Goal: Task Accomplishment & Management: Manage account settings

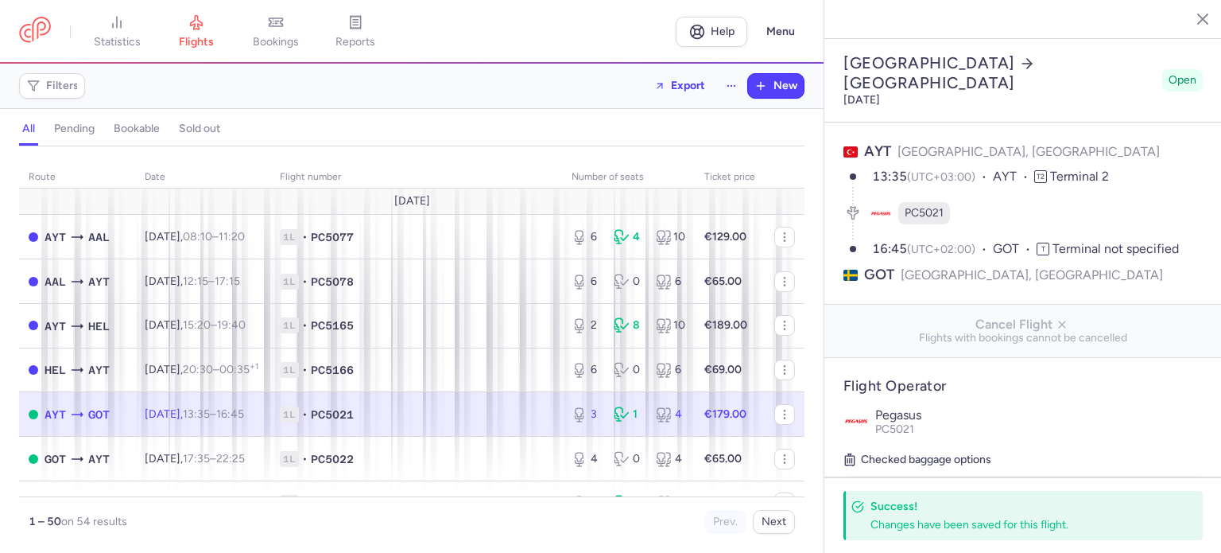
select select "hours"
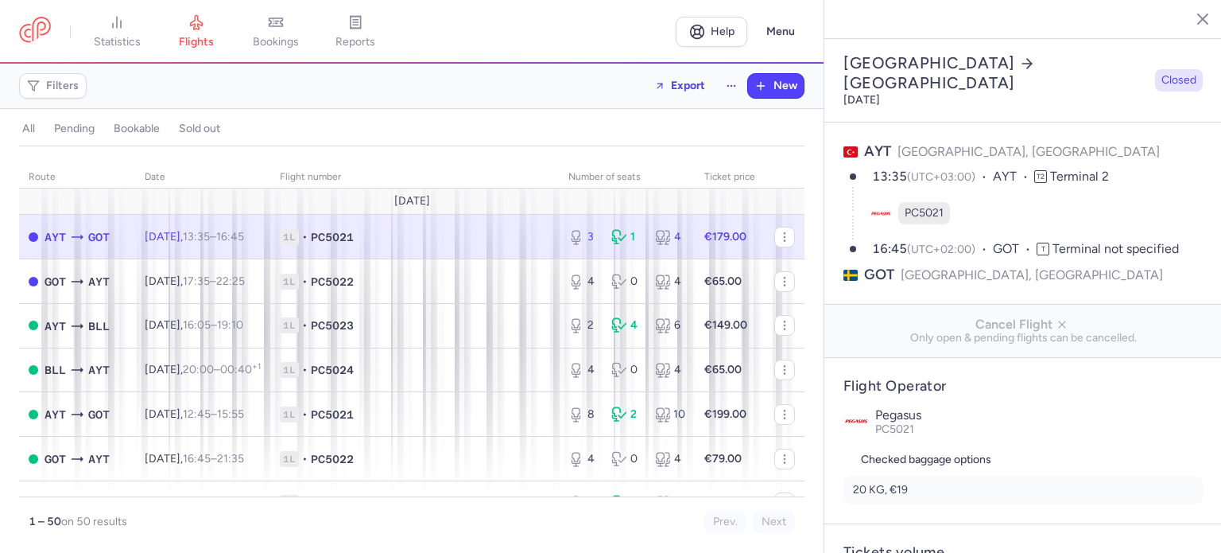
select select "days"
type input "3"
type input "179"
type input "18"
select select "hours"
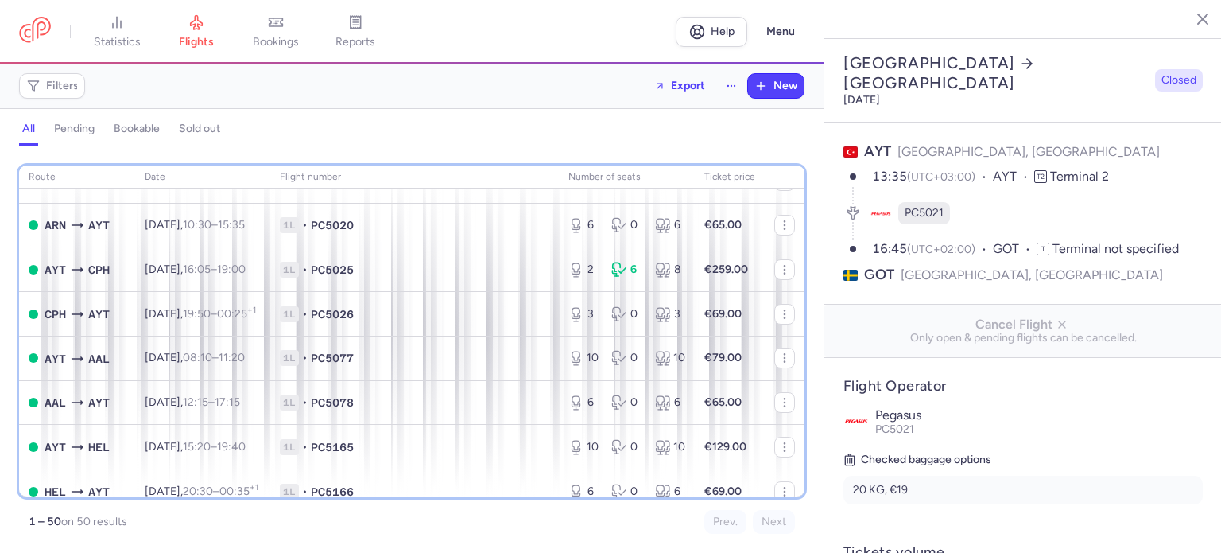
scroll to position [613, 0]
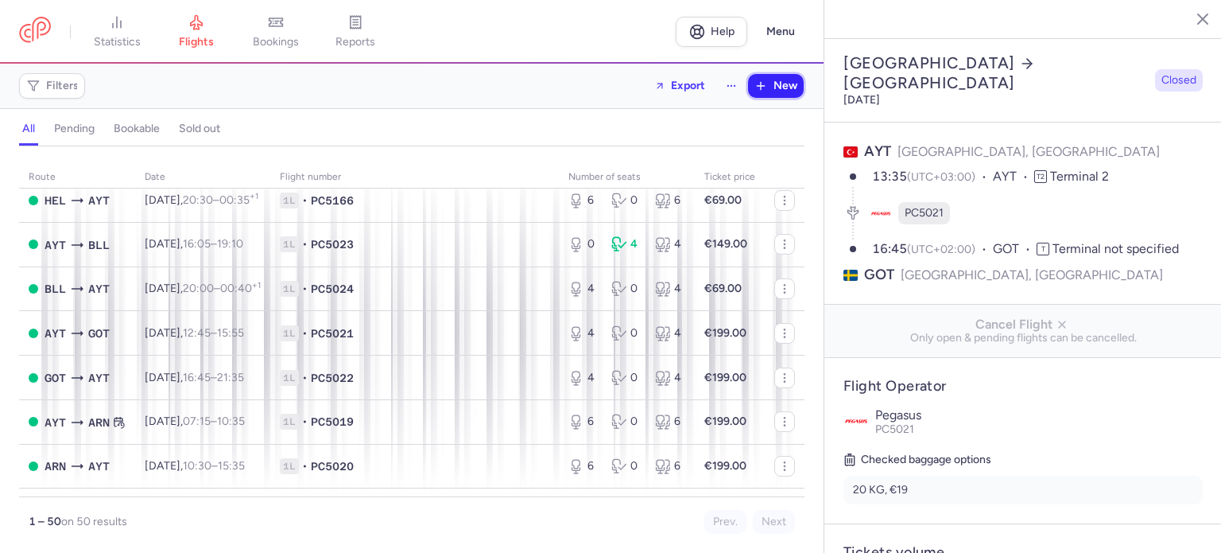
click at [773, 92] on button "New" at bounding box center [776, 86] width 56 height 24
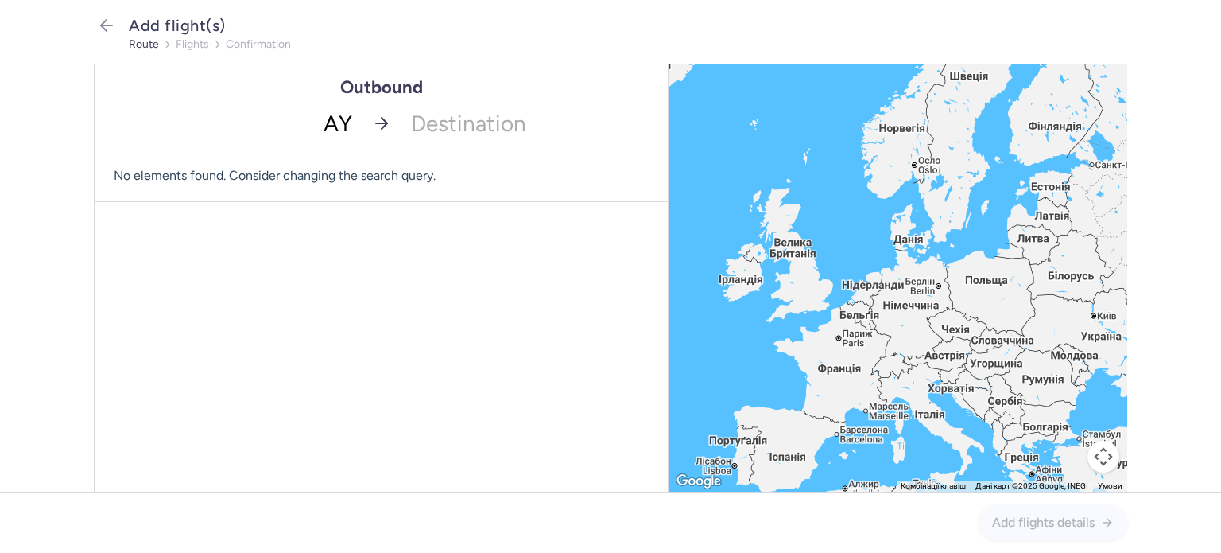
type input "AYT"
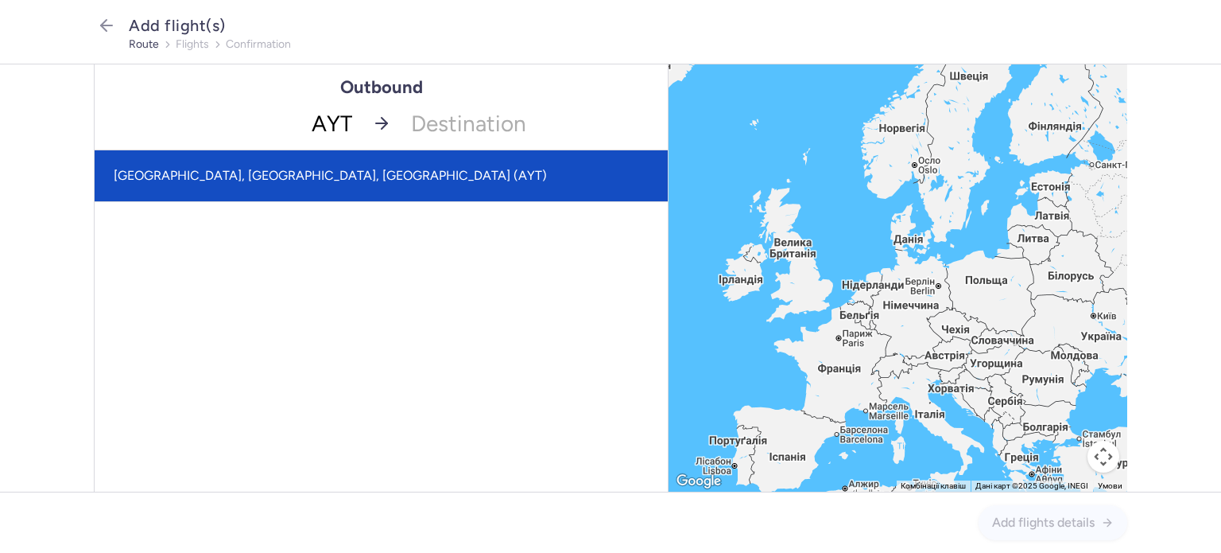
click at [351, 175] on span "[GEOGRAPHIC_DATA], [GEOGRAPHIC_DATA], [GEOGRAPHIC_DATA] (AYT)" at bounding box center [381, 175] width 573 height 51
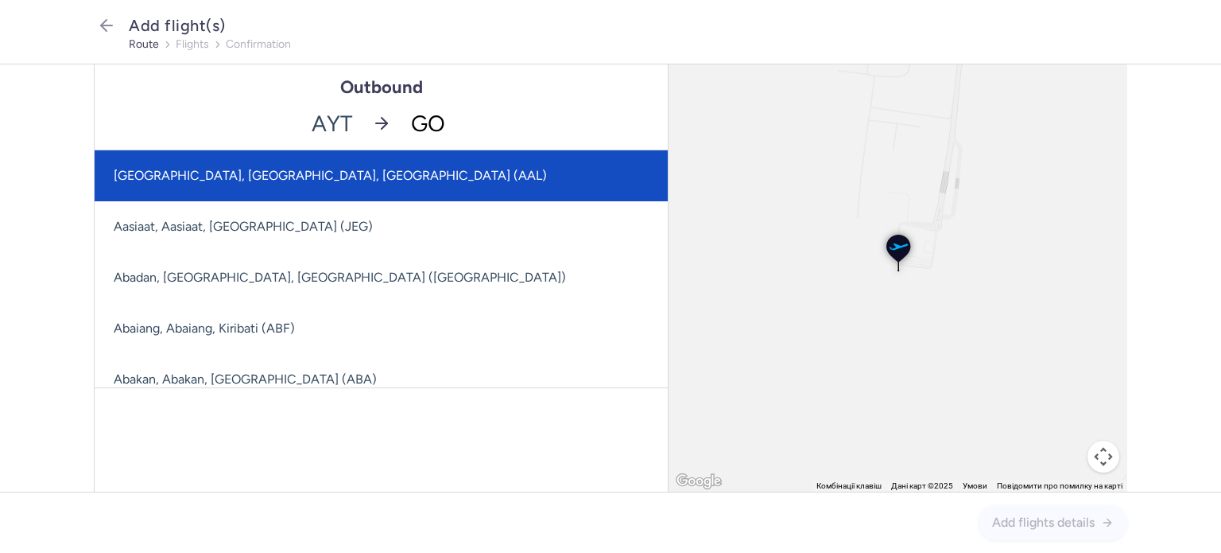
type input "GOT"
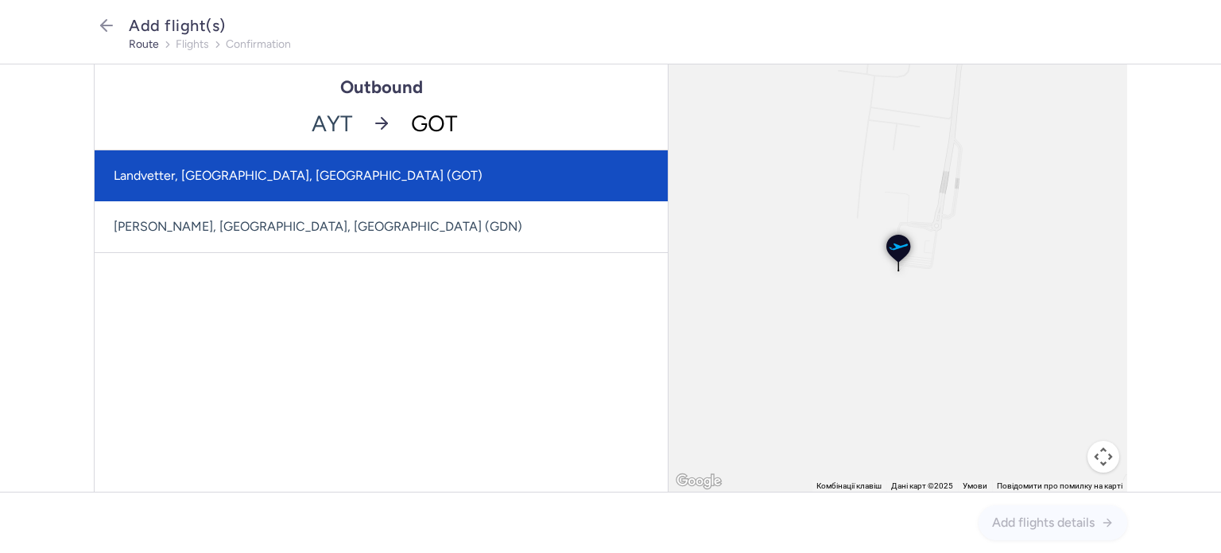
click at [301, 190] on span "Landvetter, [GEOGRAPHIC_DATA], [GEOGRAPHIC_DATA] (GOT)" at bounding box center [381, 175] width 573 height 51
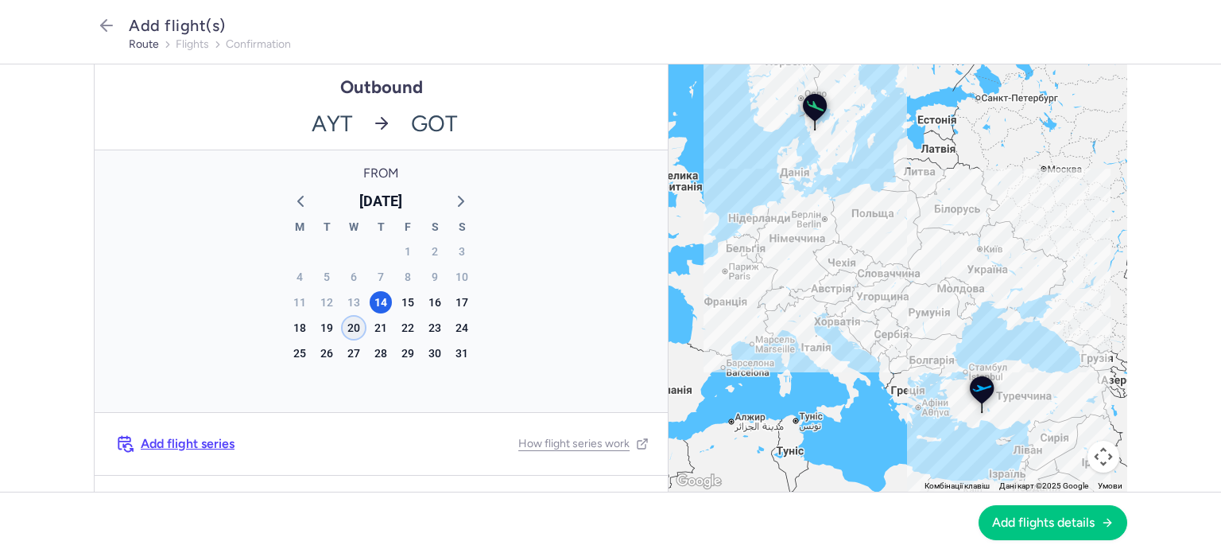
click at [347, 328] on div "20" at bounding box center [354, 327] width 22 height 22
click at [1050, 515] on span "Add flights details" at bounding box center [1043, 521] width 103 height 14
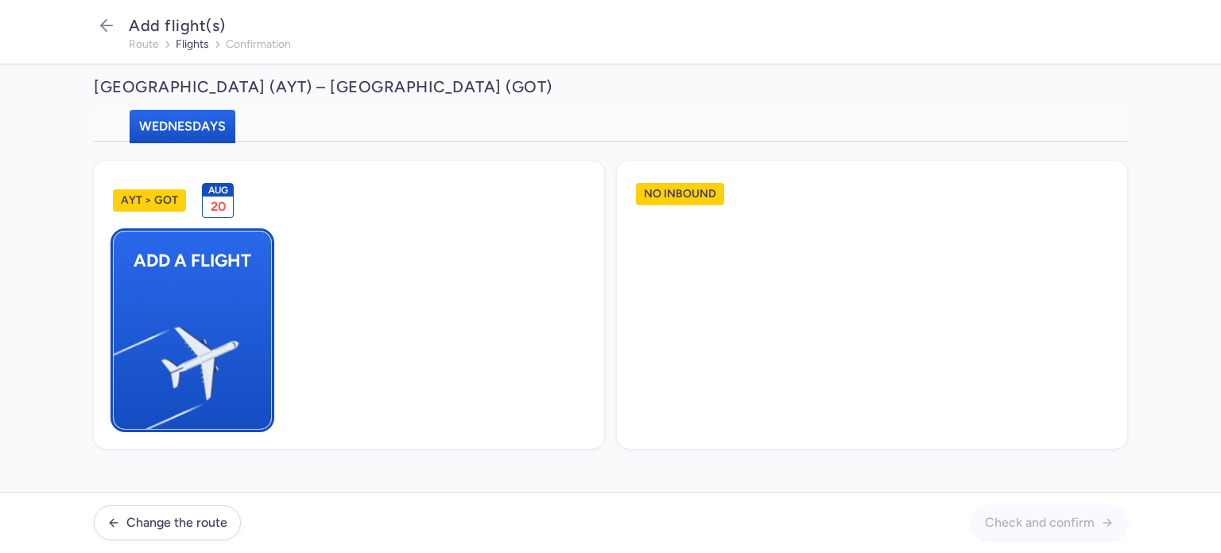
click at [185, 358] on img "button" at bounding box center [121, 356] width 269 height 246
select select "23"
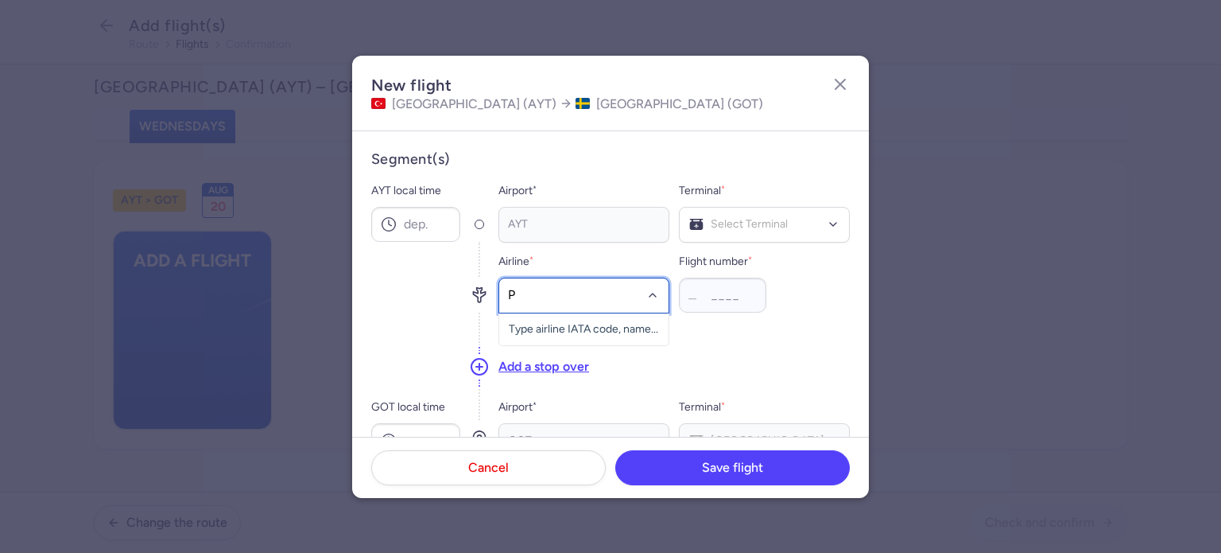
type input "PC"
click at [539, 332] on span "Pegasus" at bounding box center [552, 330] width 42 height 13
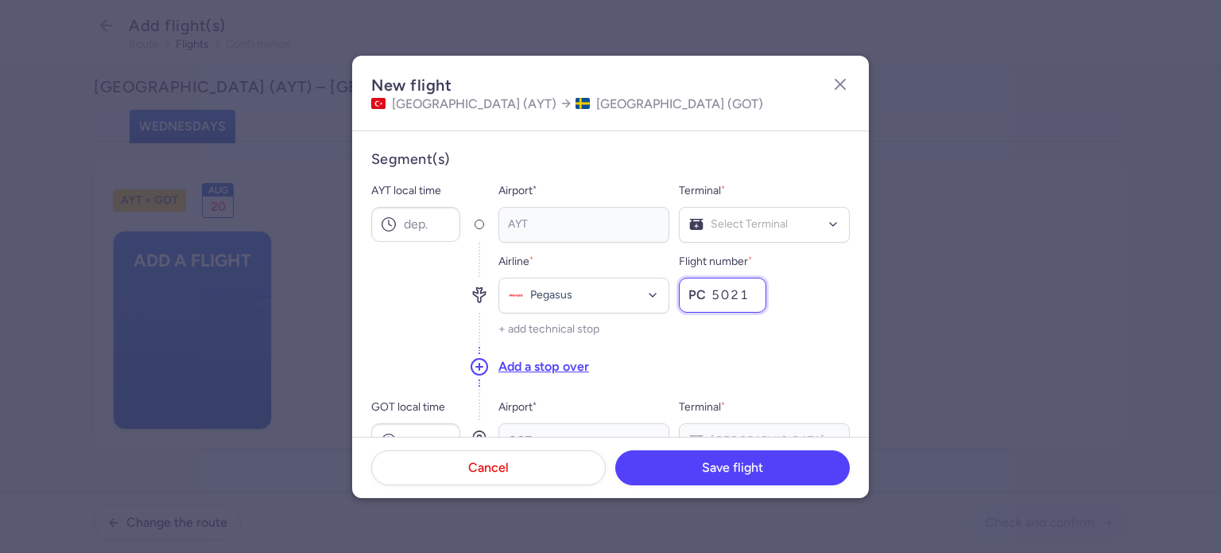
type input "5021"
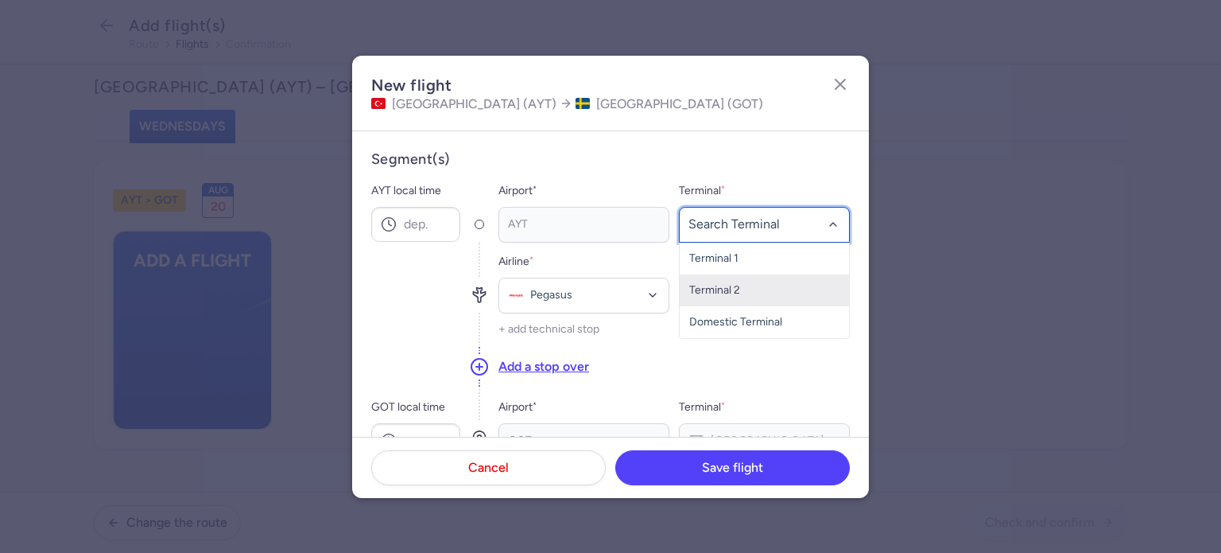
click at [774, 285] on span "Terminal 2" at bounding box center [764, 290] width 169 height 32
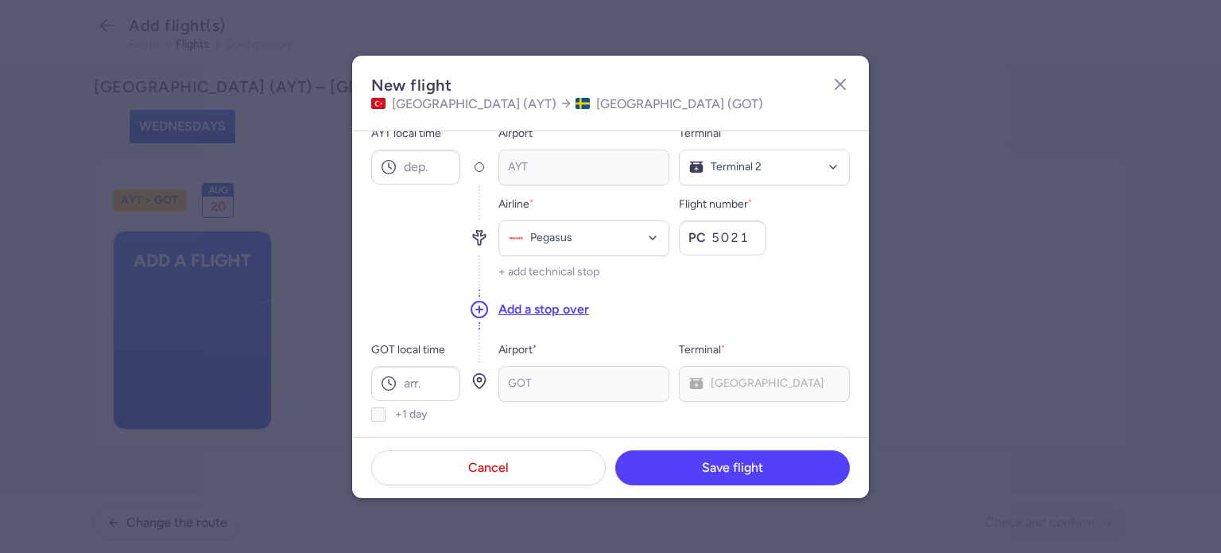
scroll to position [64, 0]
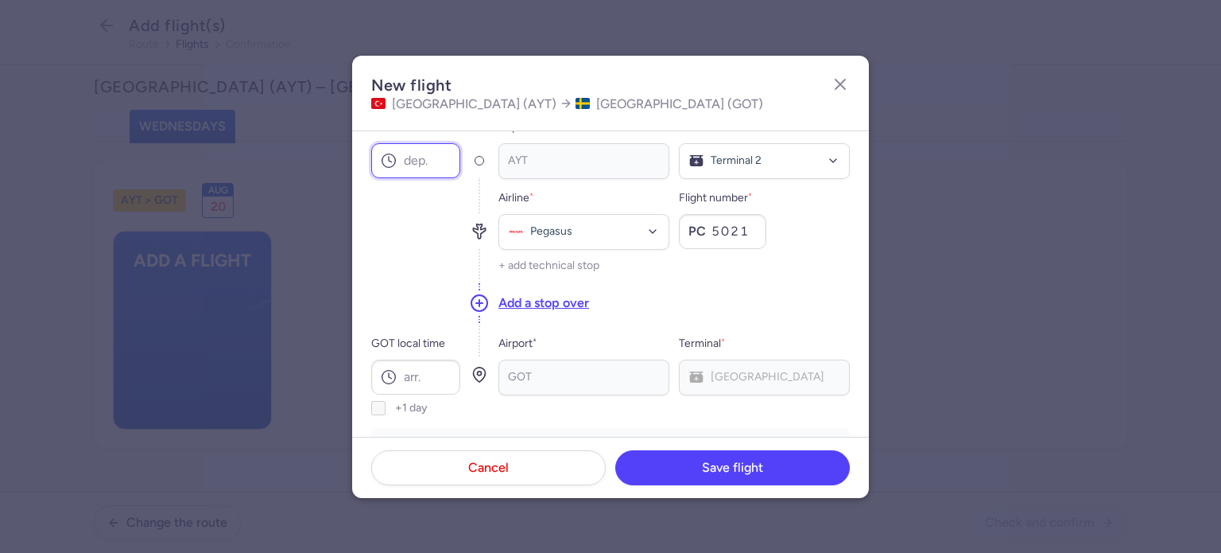
click at [417, 159] on input "AYT local time" at bounding box center [415, 160] width 89 height 35
type input "13:35"
click at [409, 376] on input "GOT local time" at bounding box center [415, 376] width 89 height 35
type input "16:45"
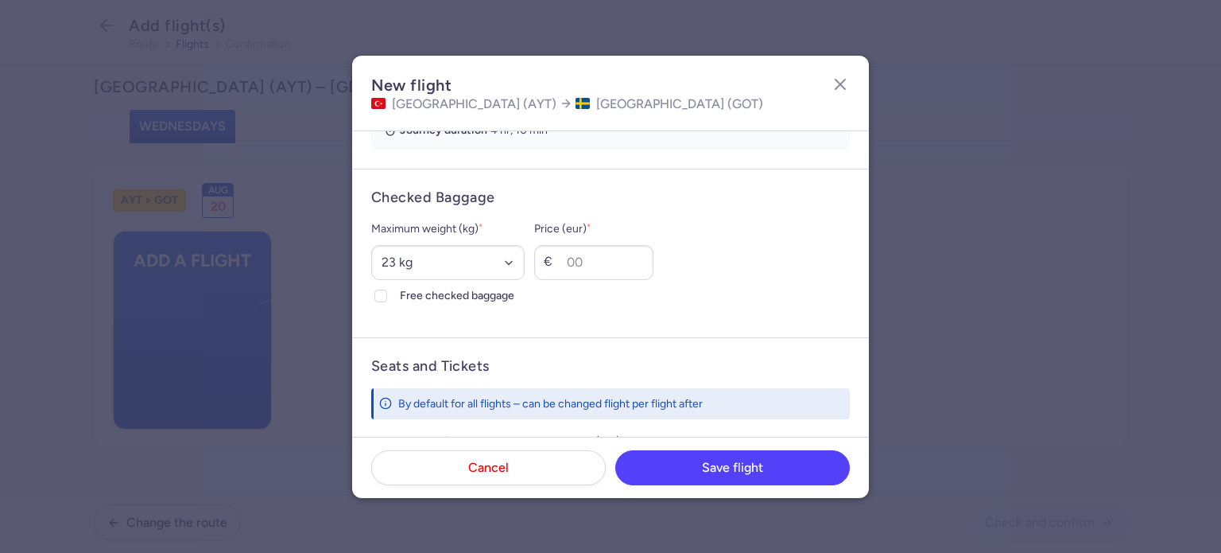
scroll to position [378, 0]
click at [483, 261] on select "Select an option 15 kg 16 kg 17 kg 18 kg 19 kg 20 kg 21 kg 22 kg 23 kg 24 kg 25…" at bounding box center [447, 264] width 153 height 35
select select "20"
click at [371, 247] on select "Select an option 15 kg 16 kg 17 kg 18 kg 19 kg 20 kg 21 kg 22 kg 23 kg 24 kg 25…" at bounding box center [447, 264] width 153 height 35
click at [595, 258] on input "Price (eur) *" at bounding box center [593, 264] width 119 height 35
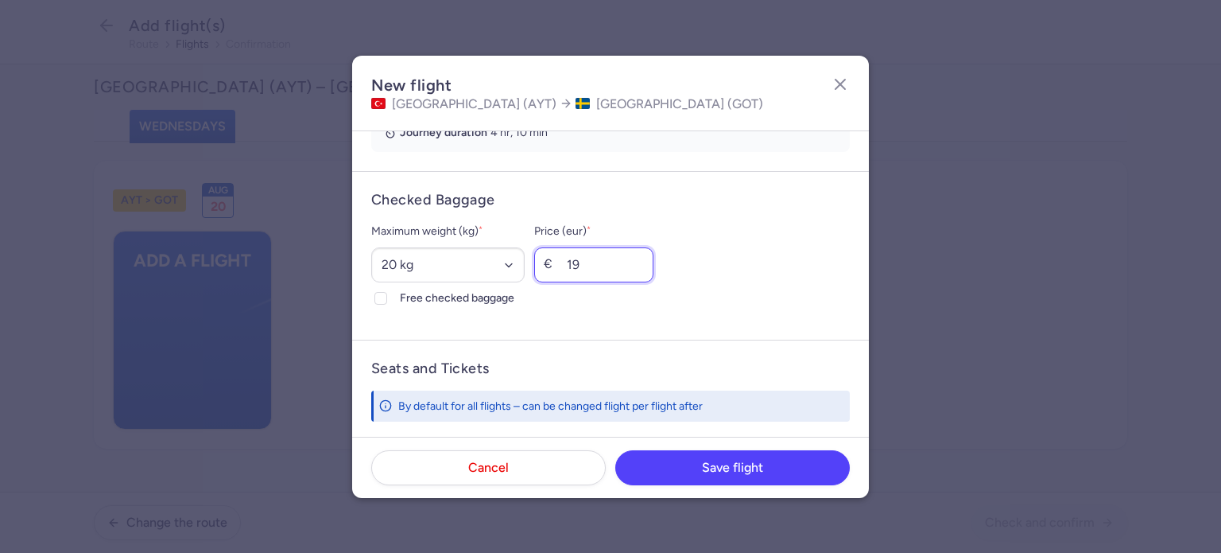
type input "19"
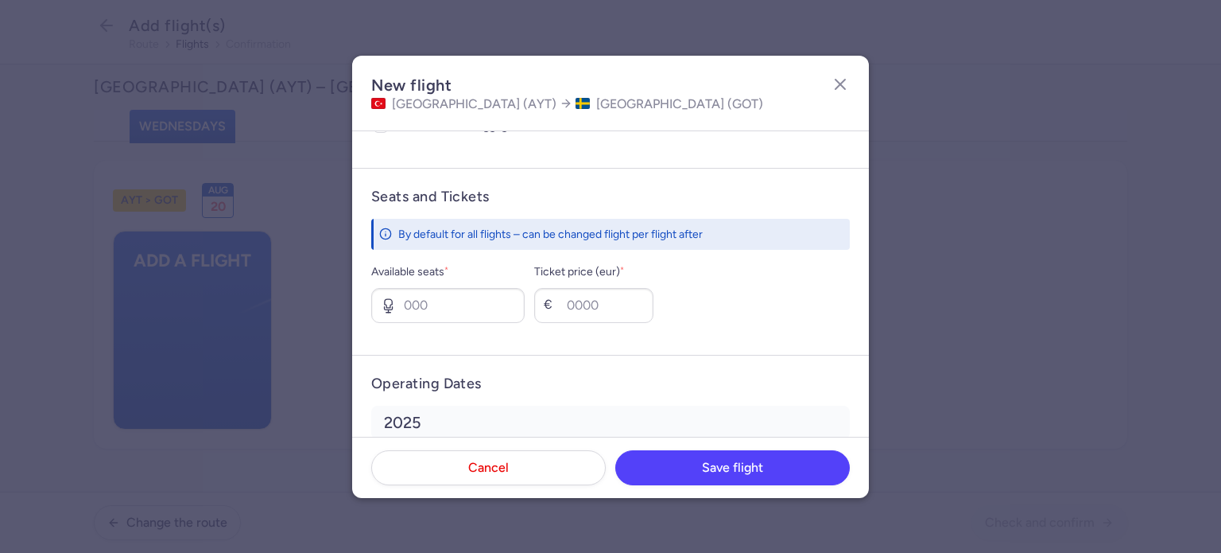
scroll to position [647, 0]
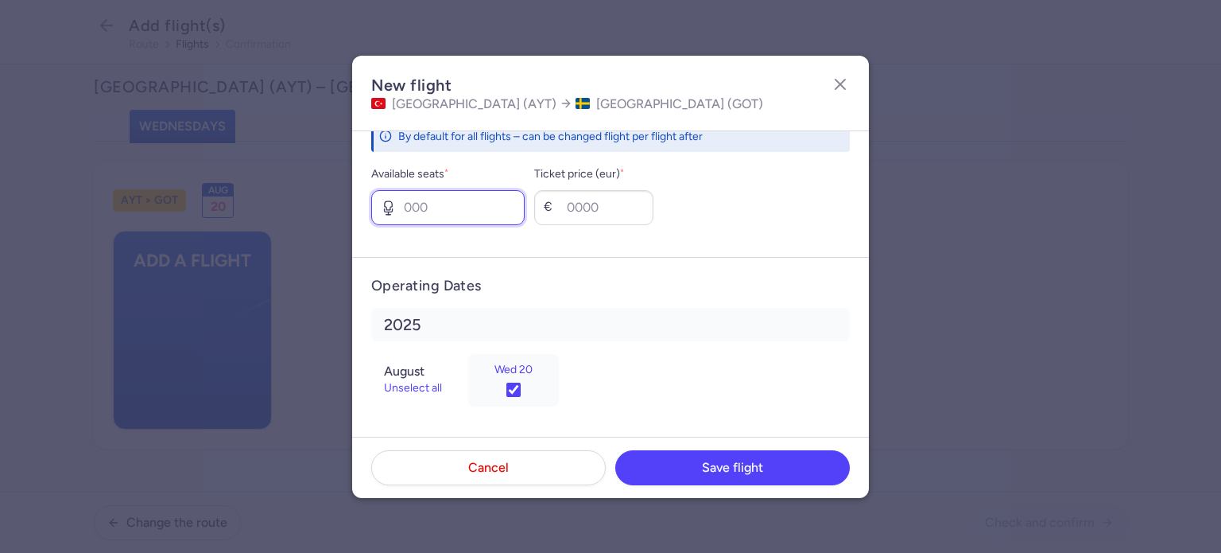
click at [406, 204] on input "Available seats *" at bounding box center [447, 207] width 153 height 35
type input "10"
click at [594, 209] on input "Ticket price (eur) *" at bounding box center [593, 207] width 119 height 35
type input "299"
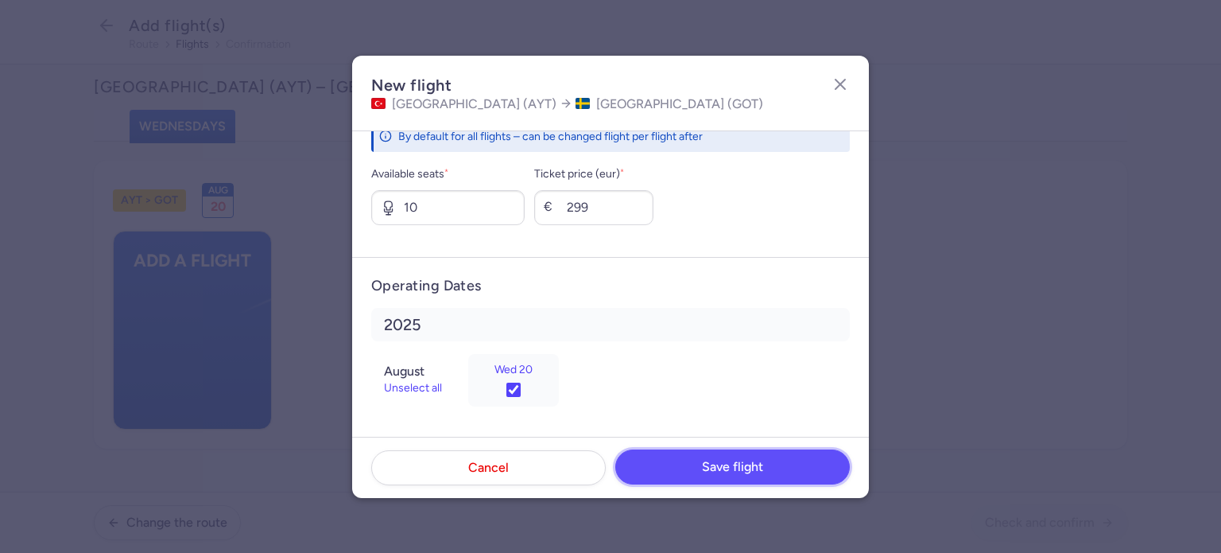
click at [736, 467] on span "Save flight" at bounding box center [732, 467] width 61 height 14
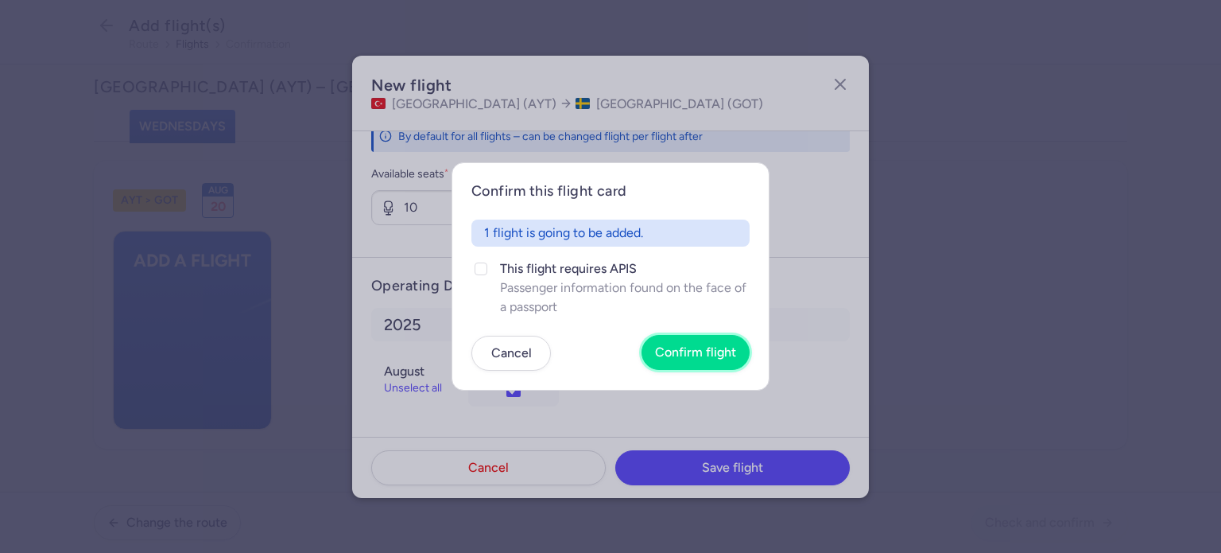
click at [687, 351] on span "Confirm flight" at bounding box center [695, 352] width 81 height 14
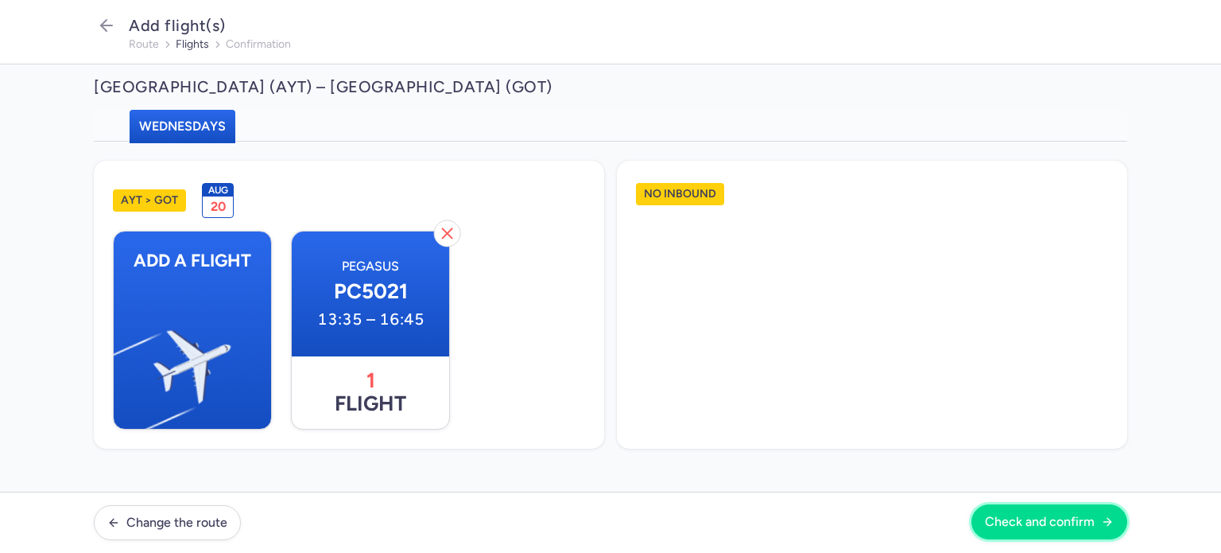
click at [1045, 524] on span "Check and confirm" at bounding box center [1040, 521] width 110 height 14
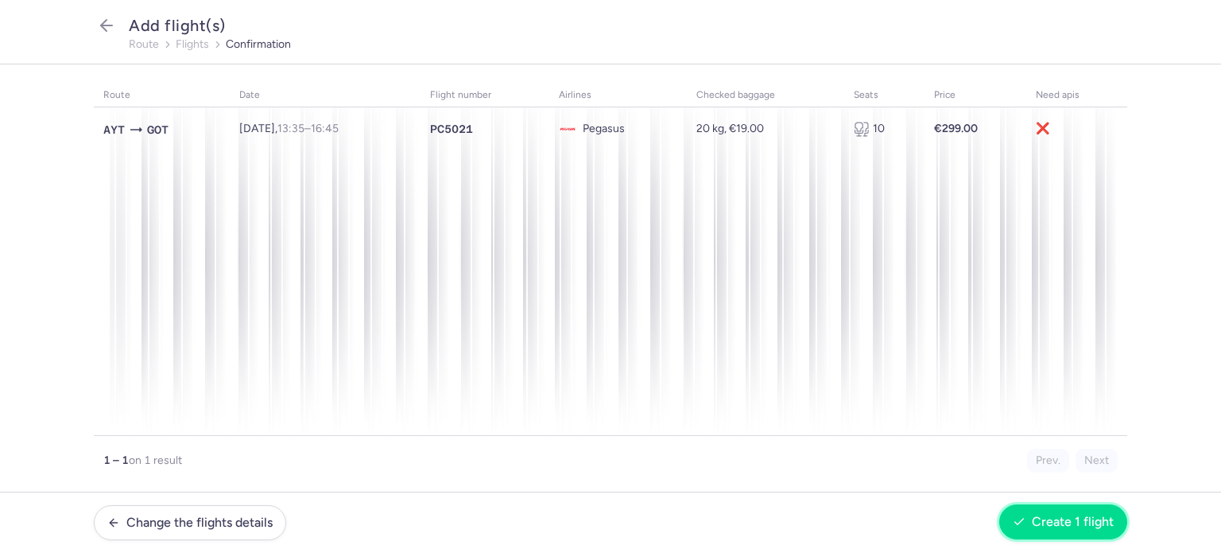
click at [1057, 526] on span "Create 1 flight" at bounding box center [1073, 521] width 82 height 14
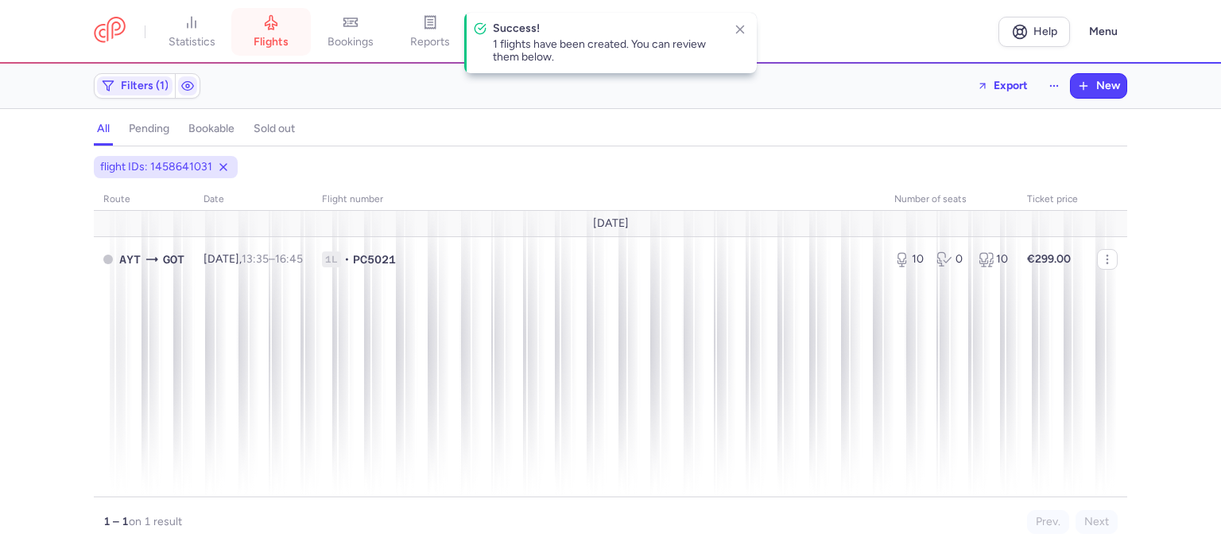
click at [271, 44] on span "flights" at bounding box center [271, 42] width 35 height 14
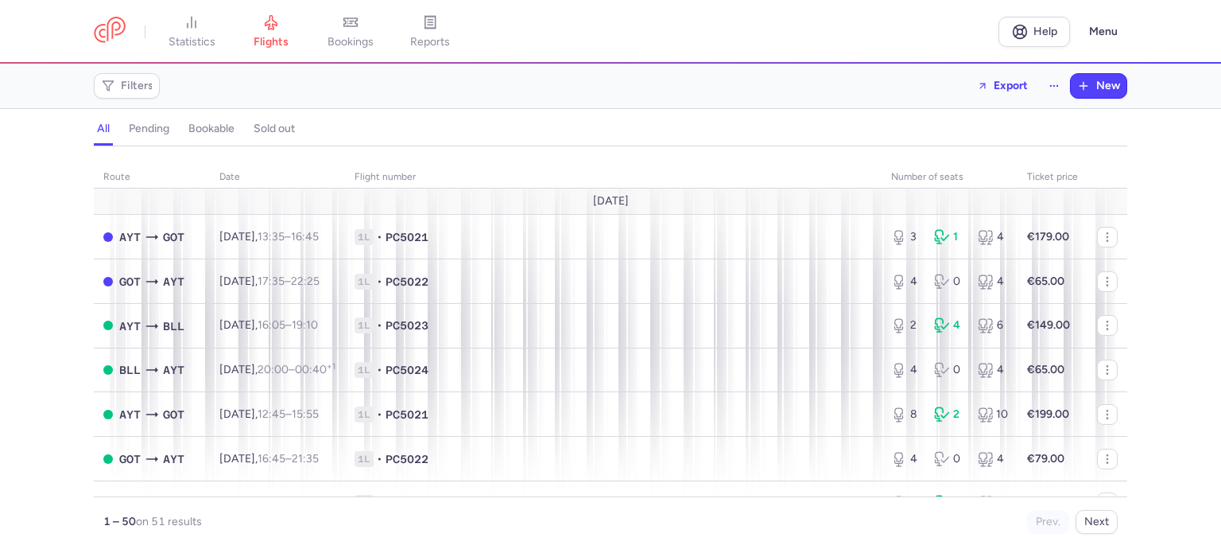
click at [231, 14] on link "flights" at bounding box center [271, 31] width 80 height 35
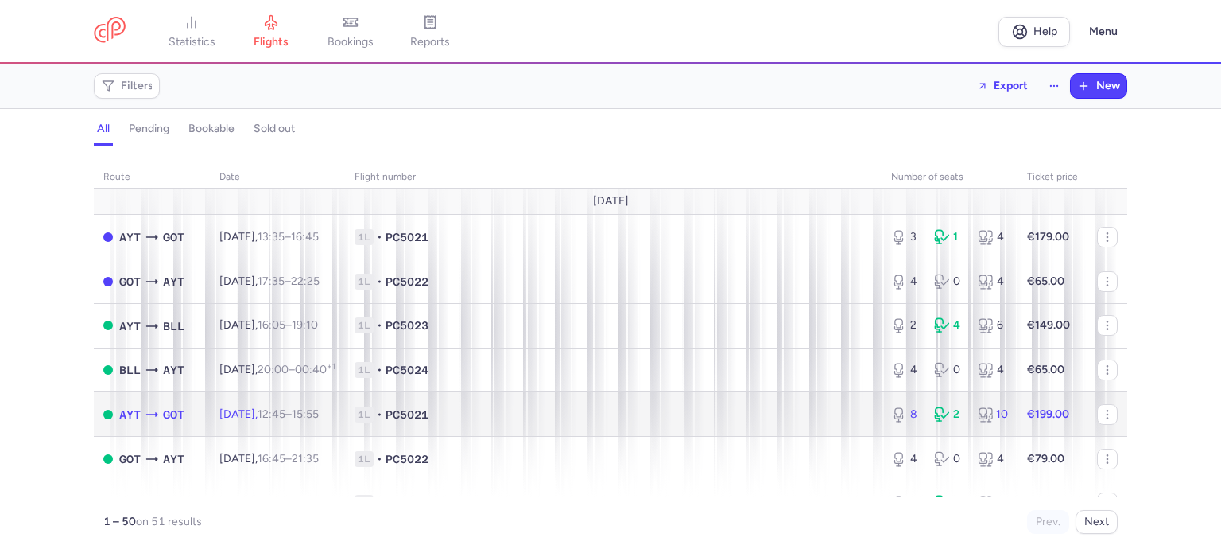
click at [1032, 426] on td "€199.00" at bounding box center [1053, 414] width 70 height 45
select select "hours"
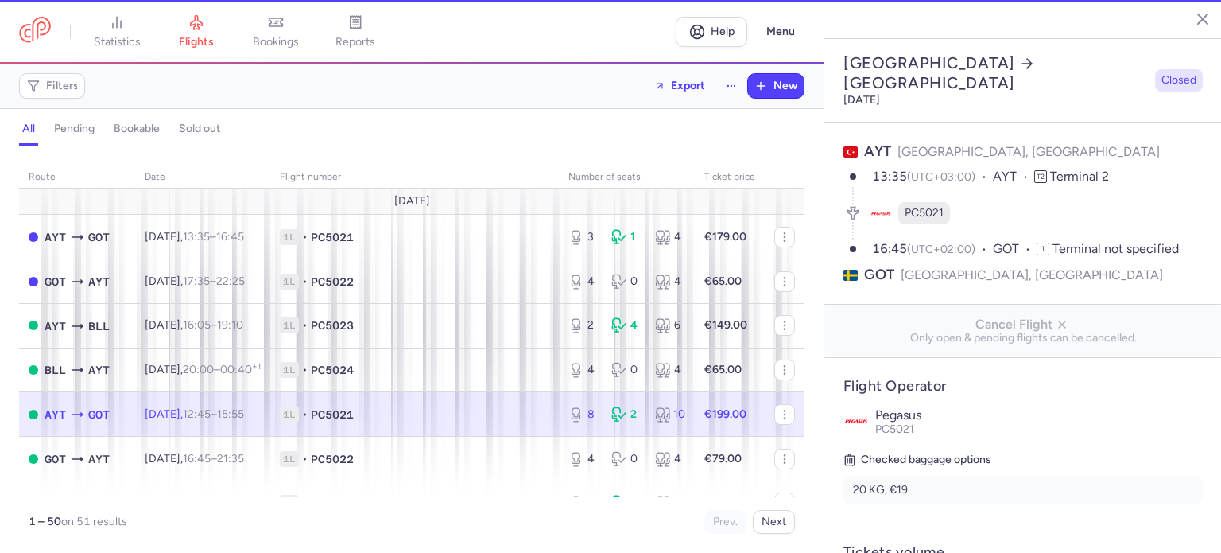
type input "8"
type input "17"
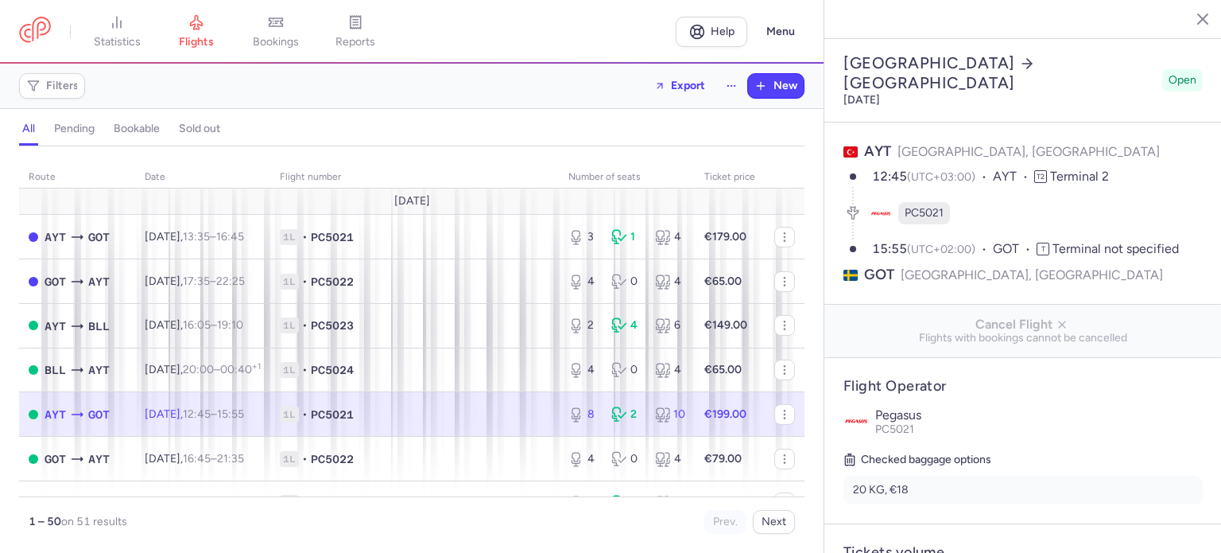
scroll to position [483, 0]
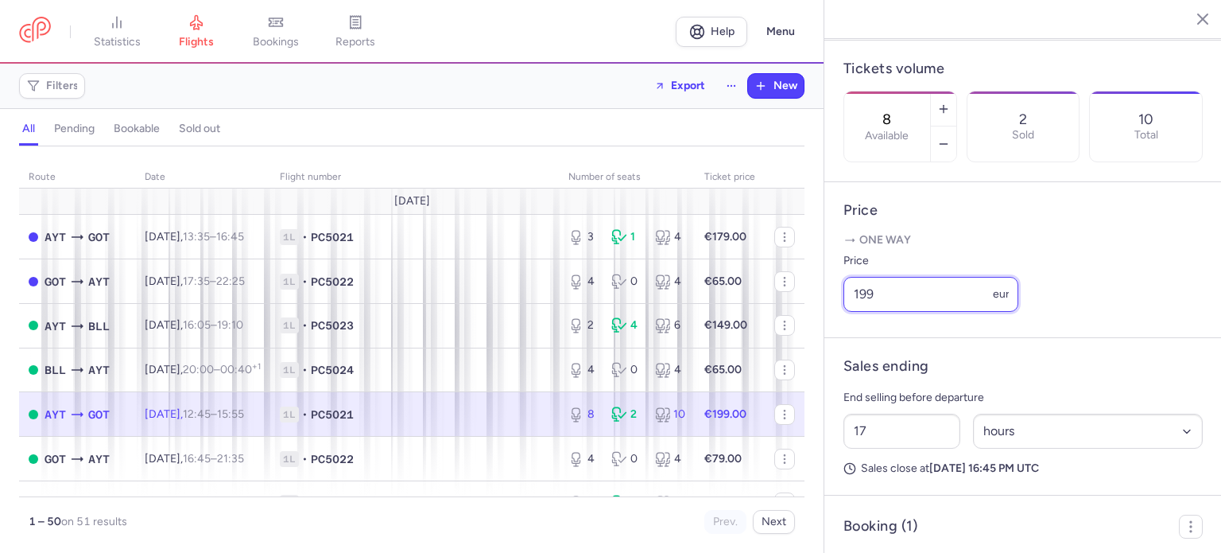
click at [864, 312] on input "199" at bounding box center [931, 294] width 175 height 35
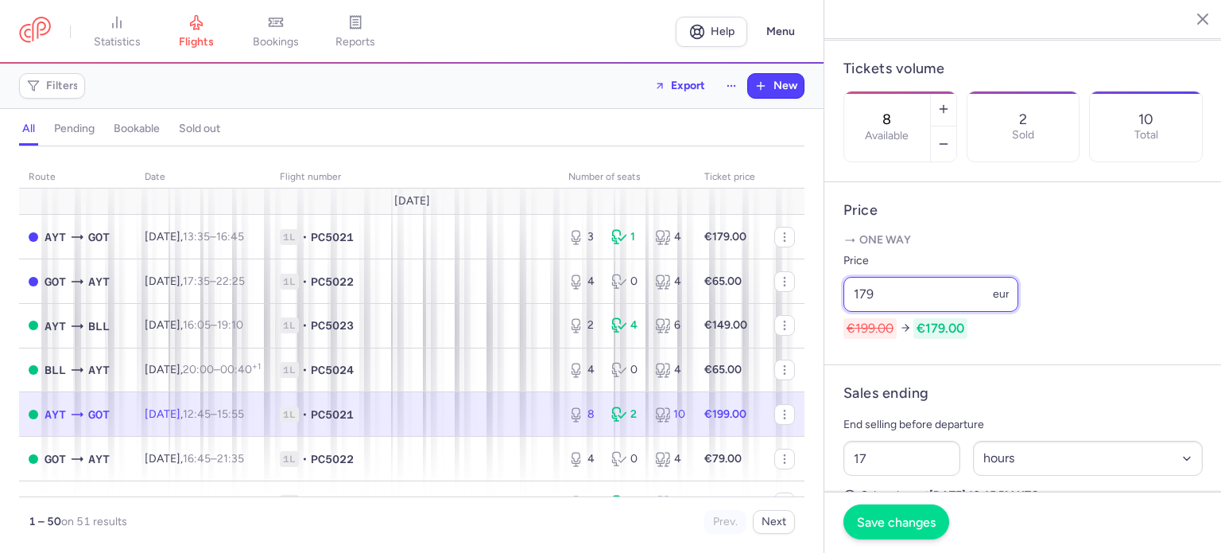
type input "179"
click at [891, 519] on span "Save changes" at bounding box center [896, 521] width 79 height 14
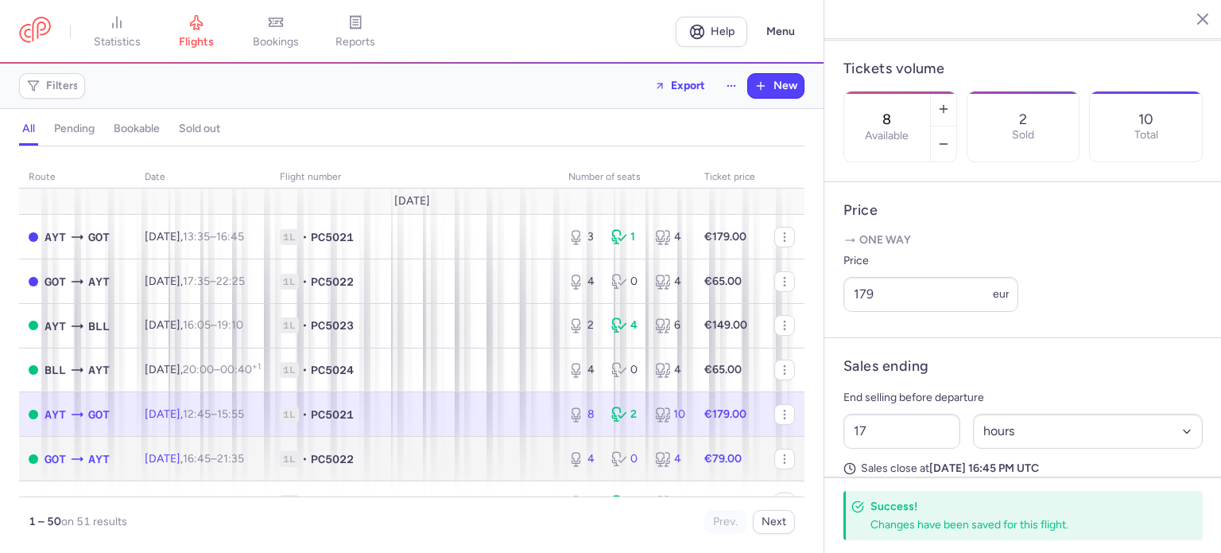
click at [695, 464] on td "€79.00" at bounding box center [730, 459] width 70 height 45
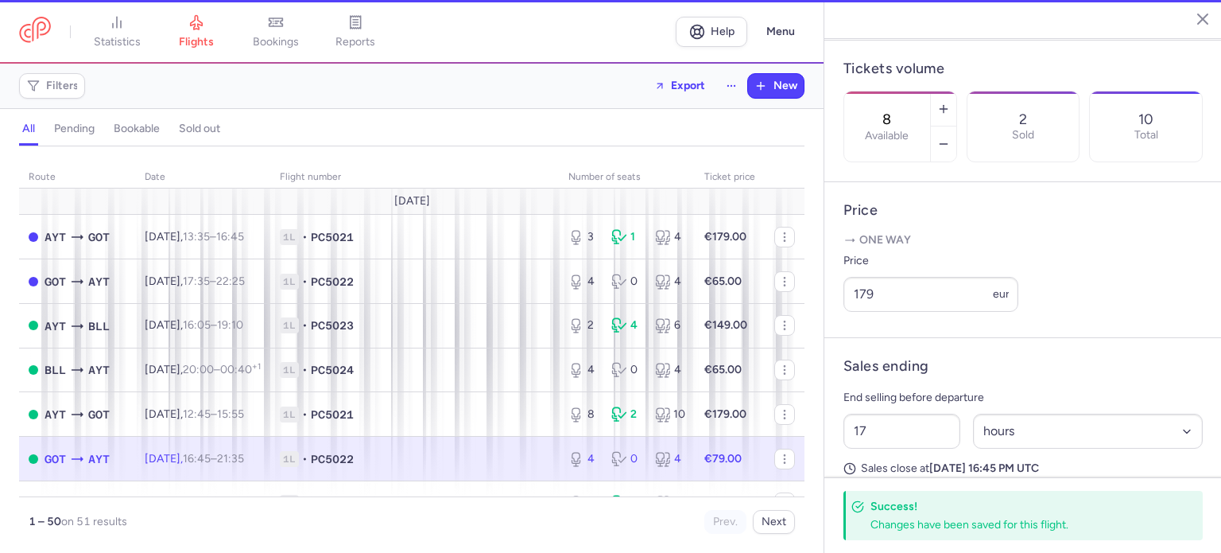
type input "4"
type input "1"
select select "days"
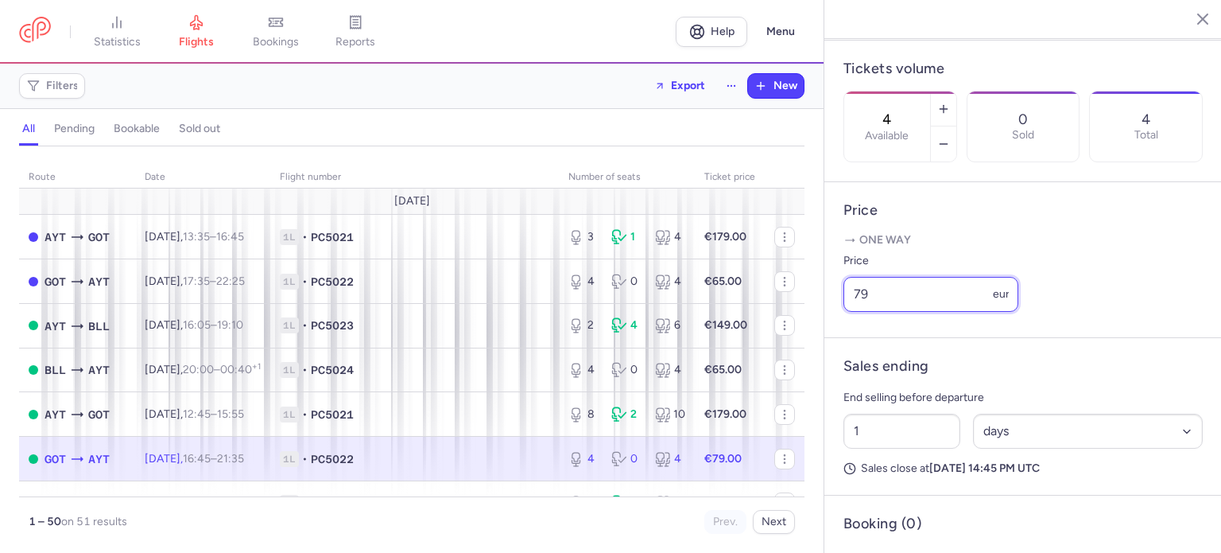
click at [867, 312] on input "79" at bounding box center [931, 294] width 175 height 35
type input "7"
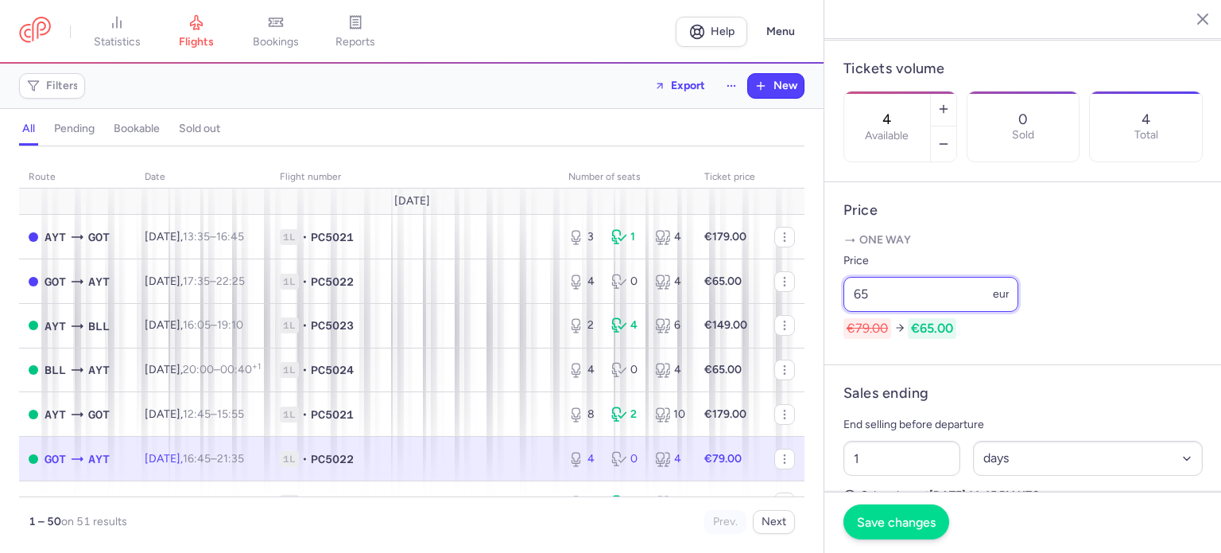
type input "65"
click at [894, 521] on span "Save changes" at bounding box center [896, 521] width 79 height 14
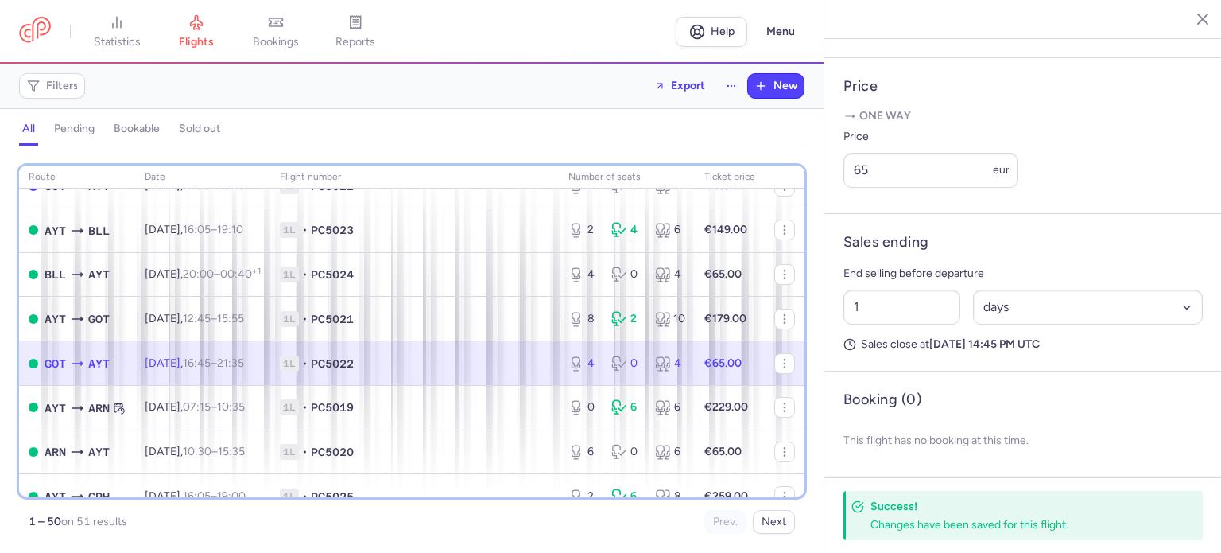
scroll to position [618, 0]
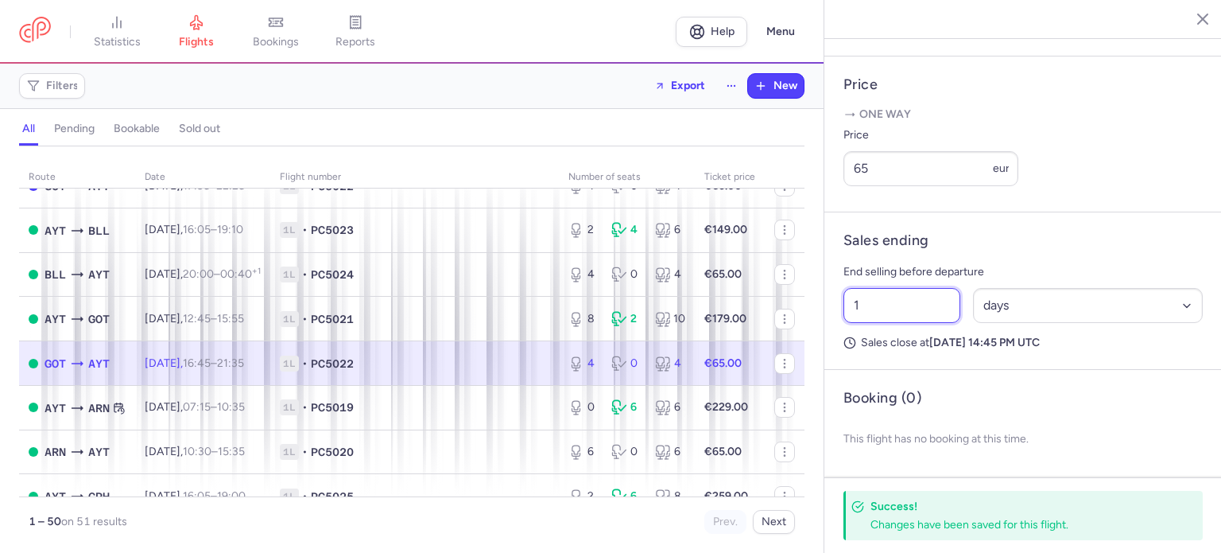
click at [880, 298] on input "1" at bounding box center [902, 305] width 117 height 35
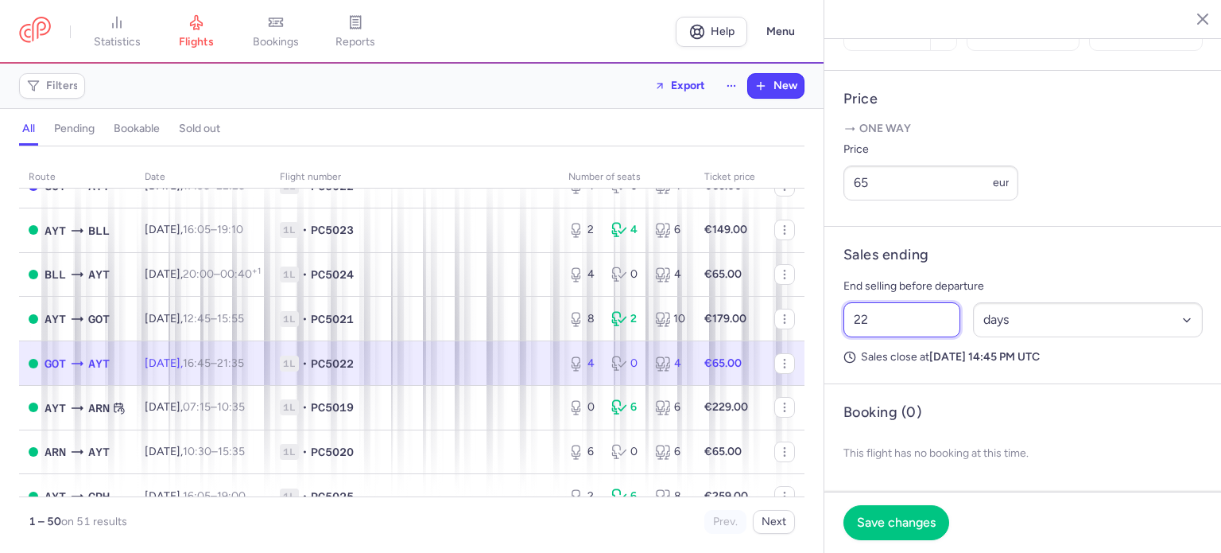
scroll to position [604, 0]
type input "22"
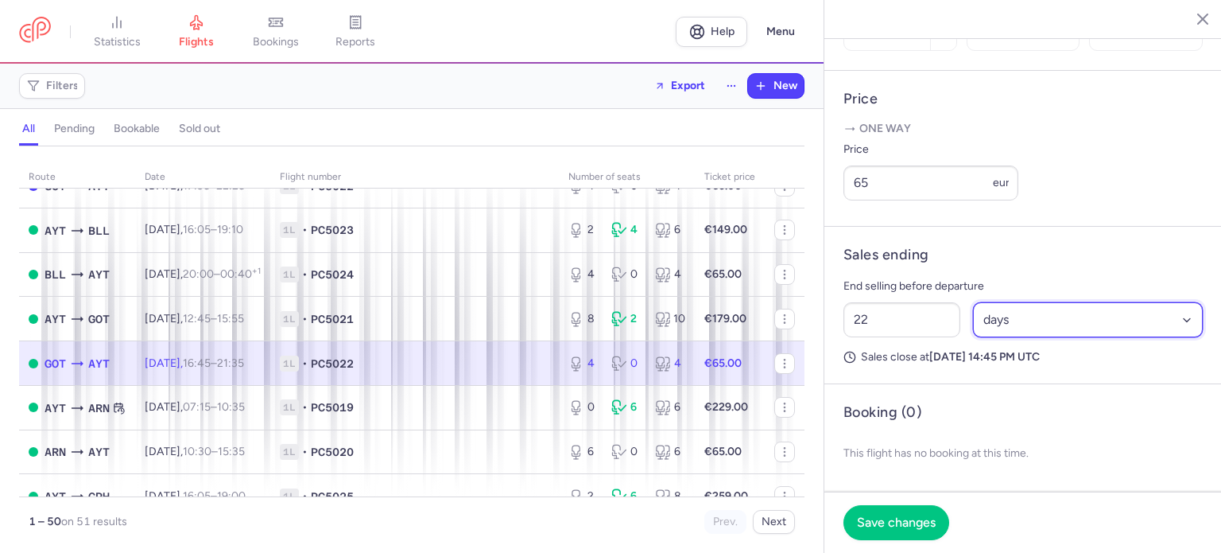
click at [1012, 320] on select "Select an option hours days" at bounding box center [1088, 319] width 231 height 35
select select "hours"
click at [973, 302] on select "Select an option hours days" at bounding box center [1088, 319] width 231 height 35
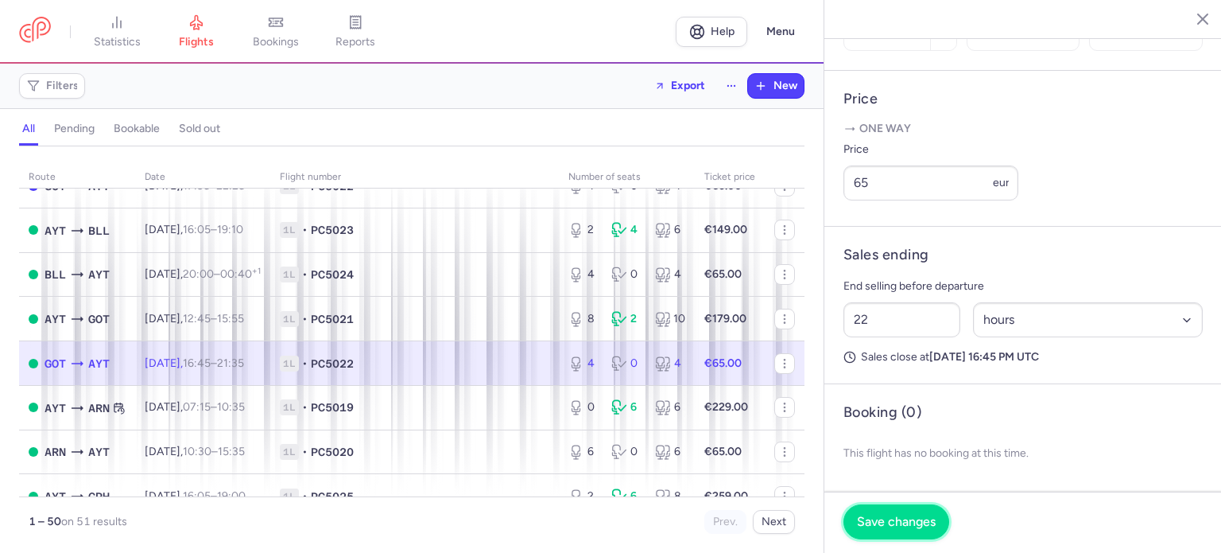
click at [871, 516] on span "Save changes" at bounding box center [896, 521] width 79 height 14
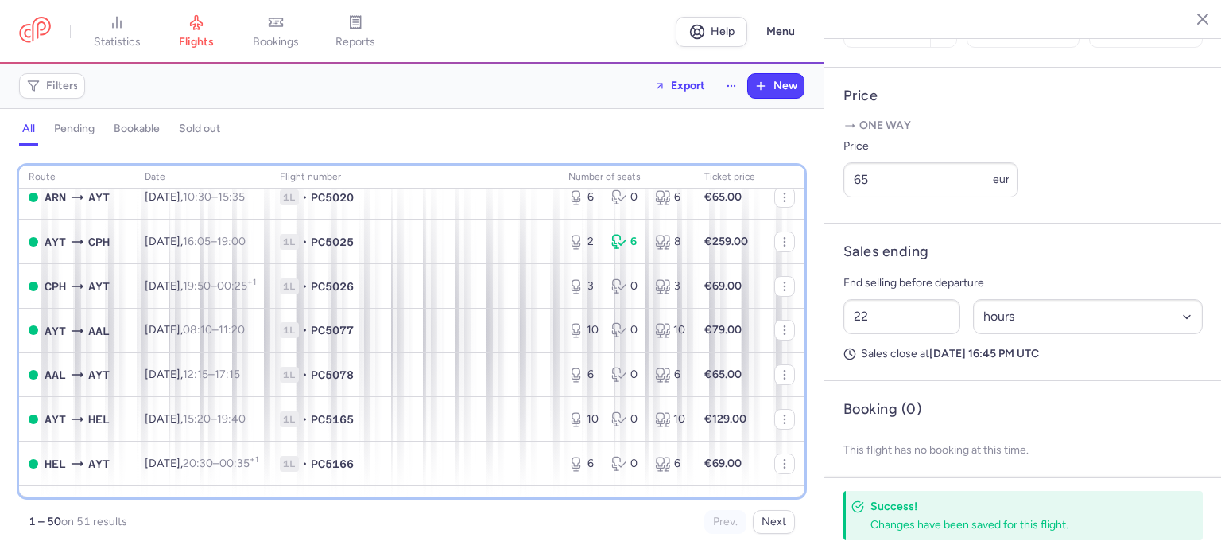
scroll to position [382, 0]
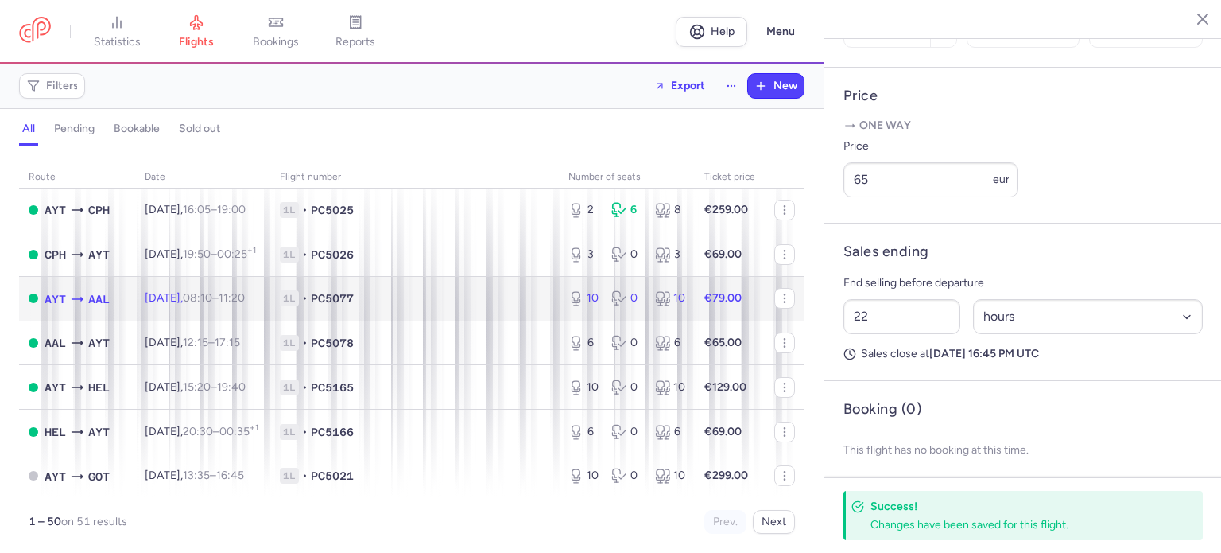
click at [695, 310] on td "€79.00" at bounding box center [730, 298] width 70 height 45
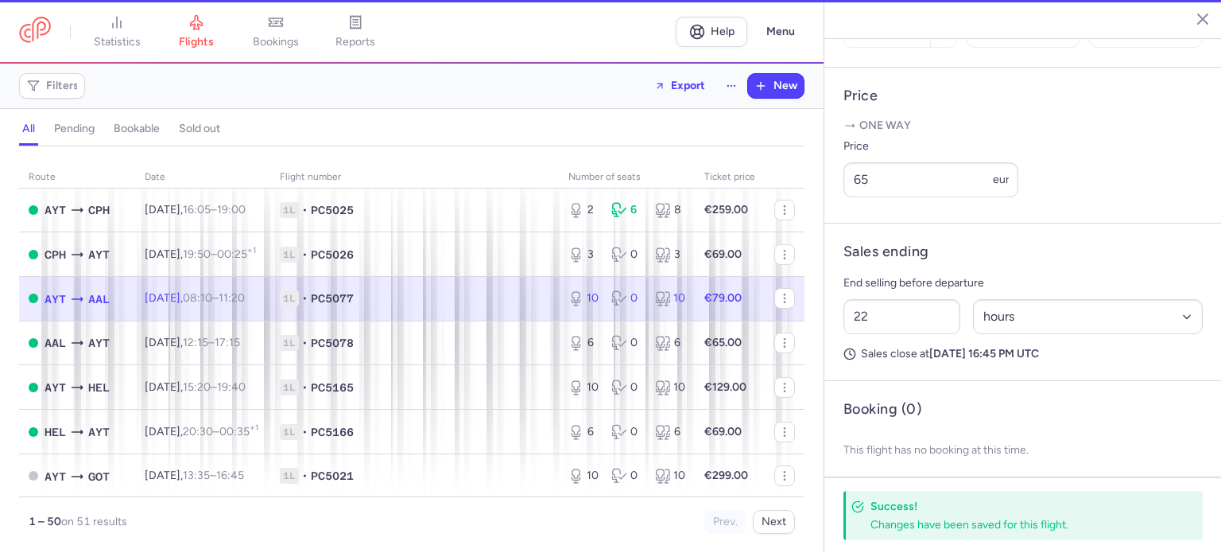
type input "10"
type input "1"
select select "days"
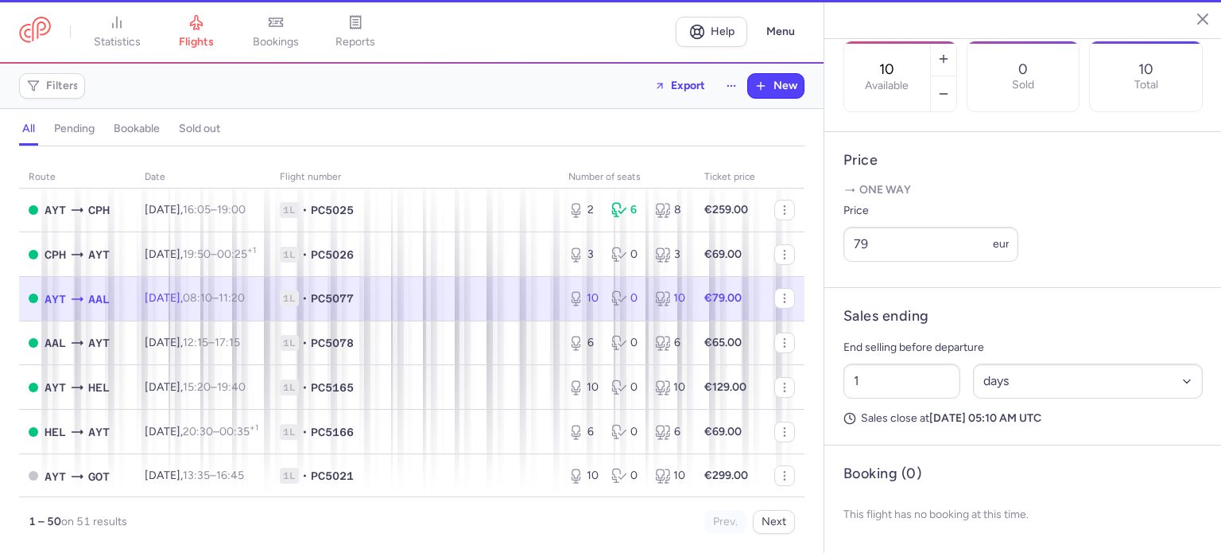
scroll to position [543, 0]
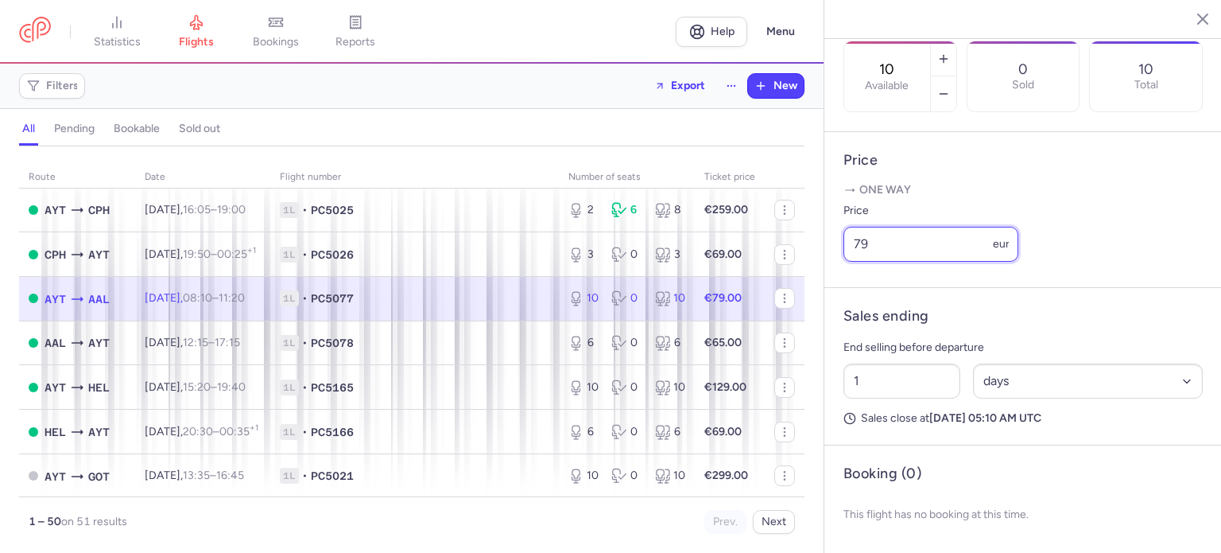
click at [875, 245] on input "79" at bounding box center [931, 244] width 175 height 35
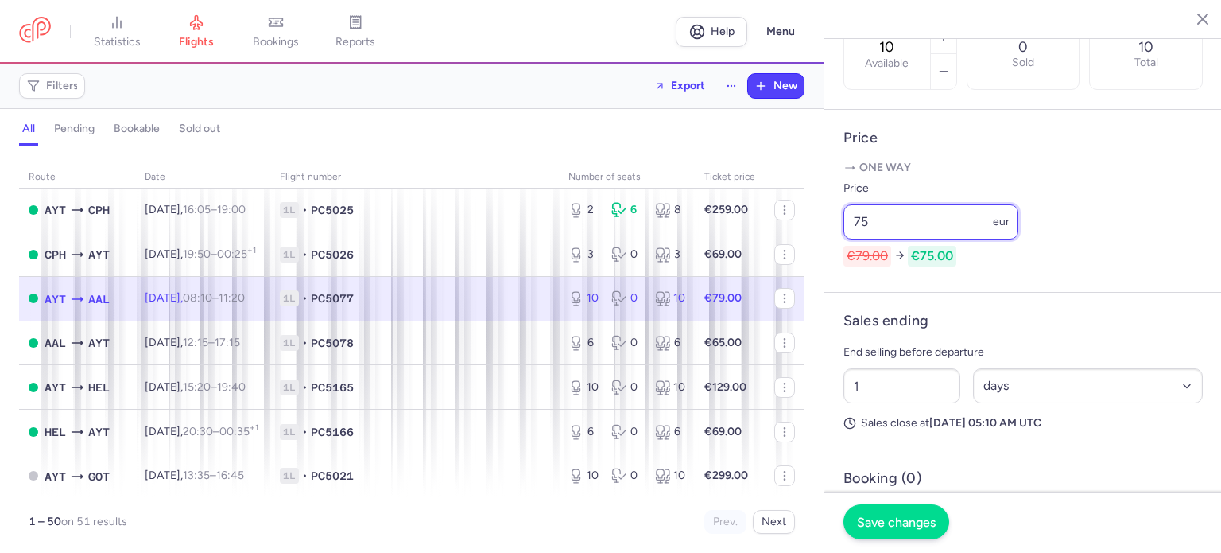
type input "75"
click at [910, 530] on button "Save changes" at bounding box center [897, 521] width 106 height 35
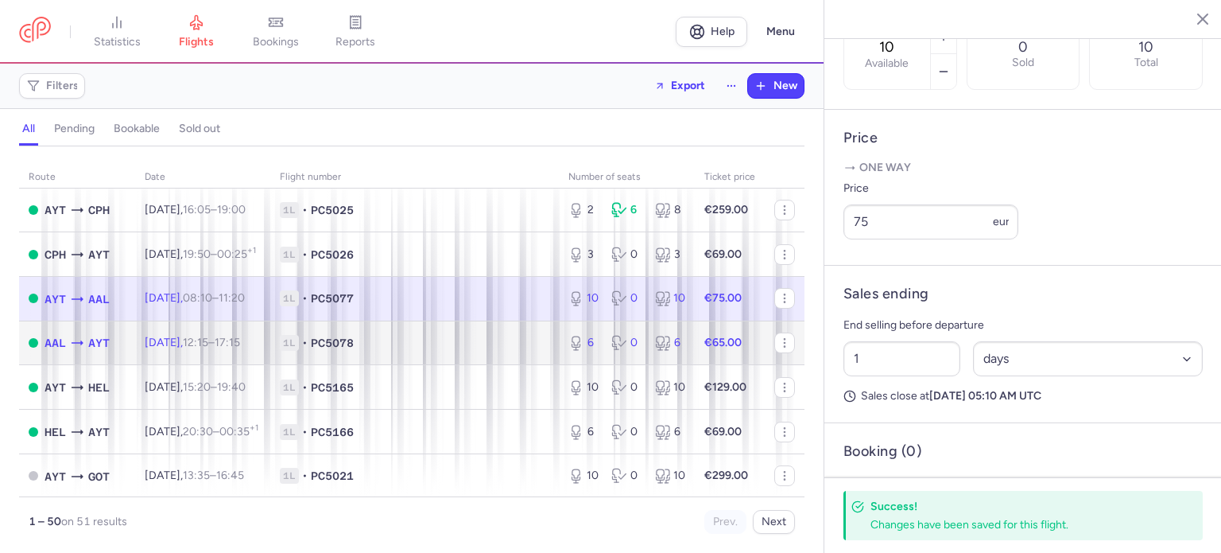
click at [513, 351] on span "1L • PC5078" at bounding box center [415, 343] width 270 height 16
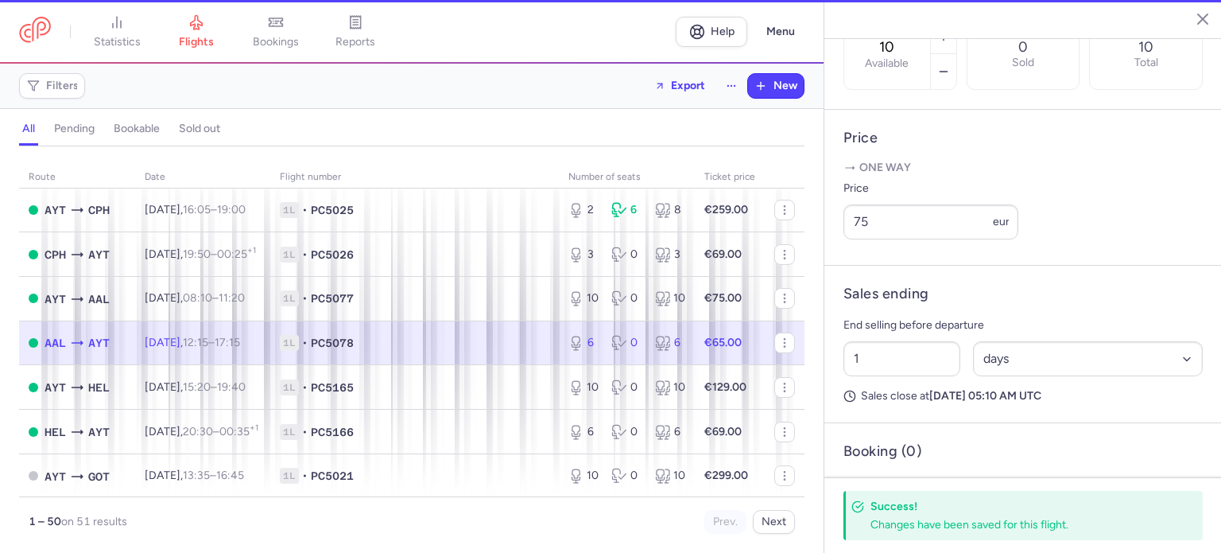
type input "6"
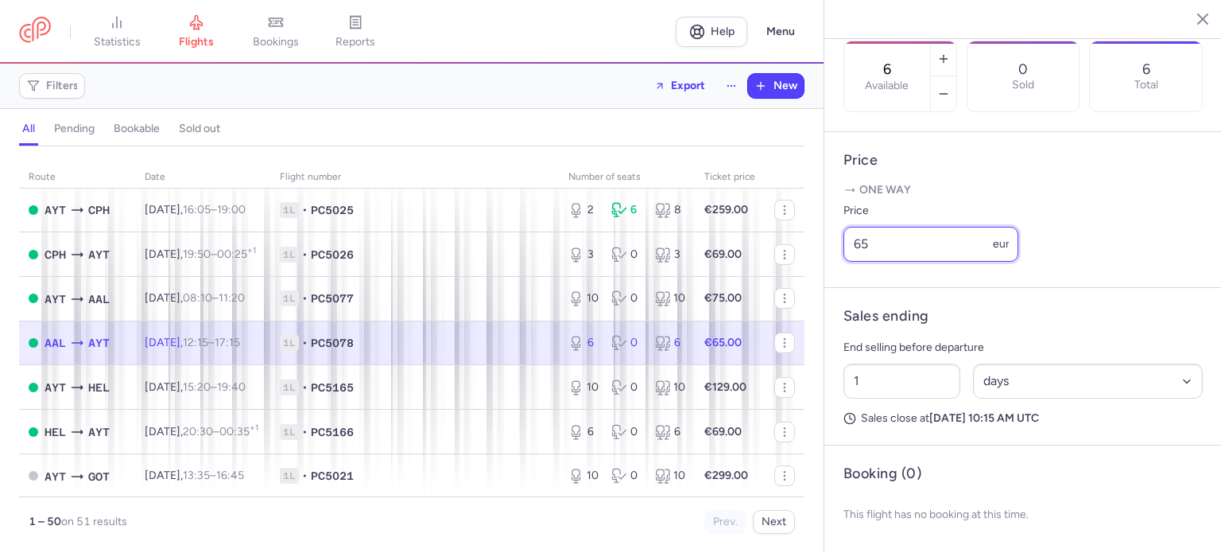
click at [868, 243] on input "65" at bounding box center [931, 244] width 175 height 35
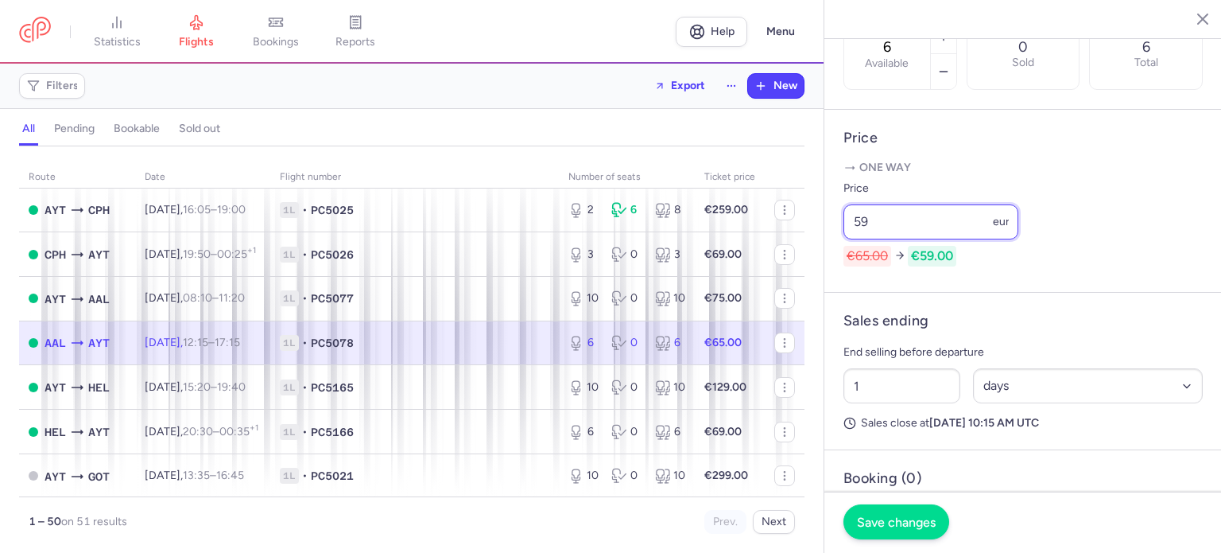
type input "59"
click at [894, 522] on span "Save changes" at bounding box center [896, 521] width 79 height 14
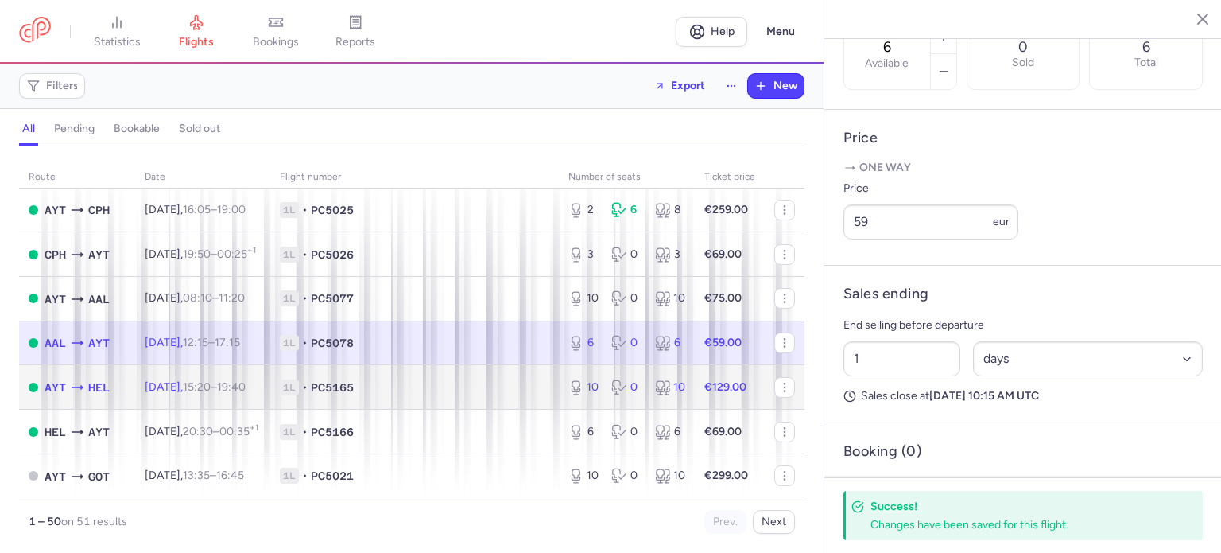
click at [471, 395] on span "1L • PC5165" at bounding box center [415, 387] width 270 height 16
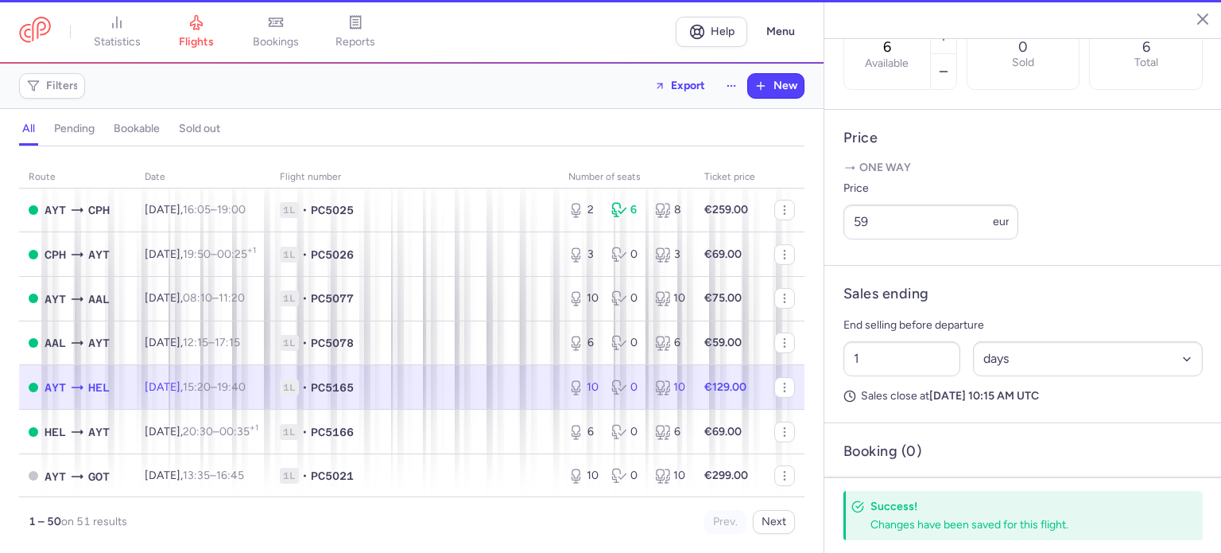
type input "10"
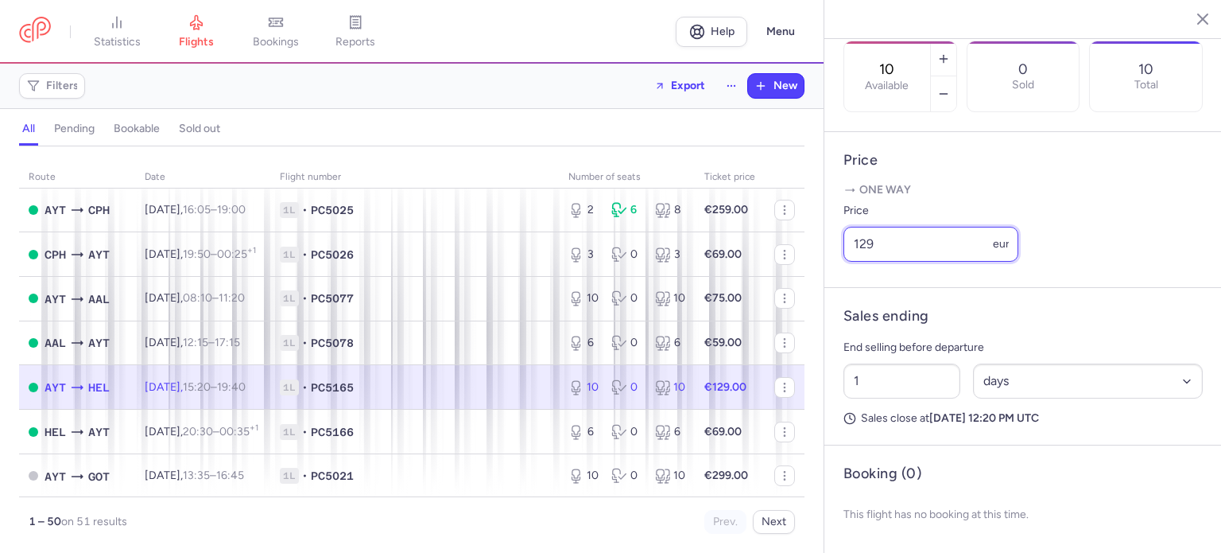
click at [868, 246] on input "129" at bounding box center [931, 244] width 175 height 35
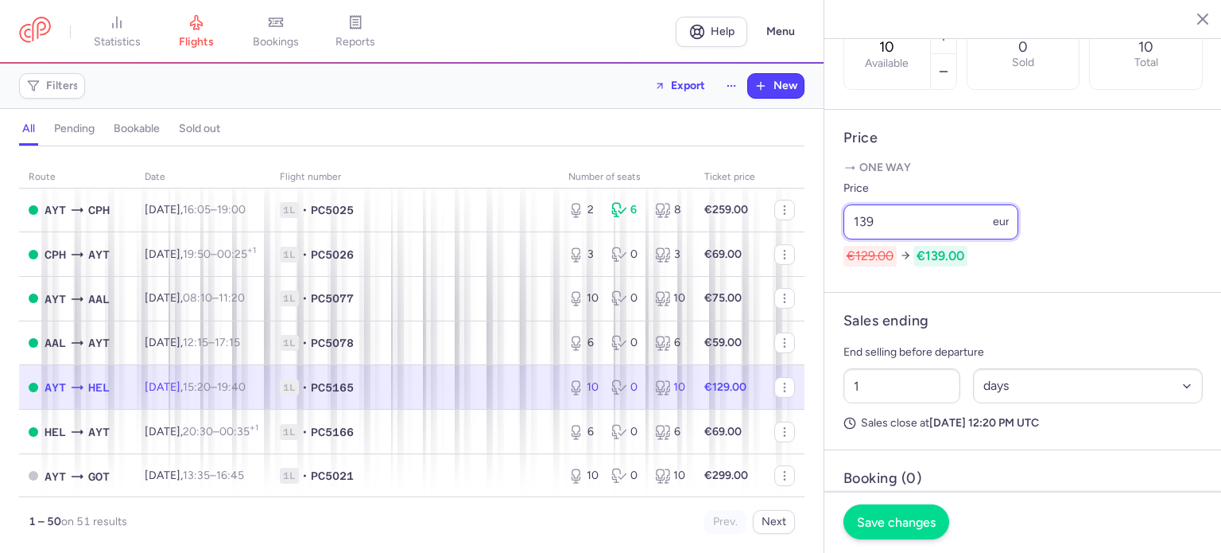
type input "139"
click at [891, 523] on span "Save changes" at bounding box center [896, 521] width 79 height 14
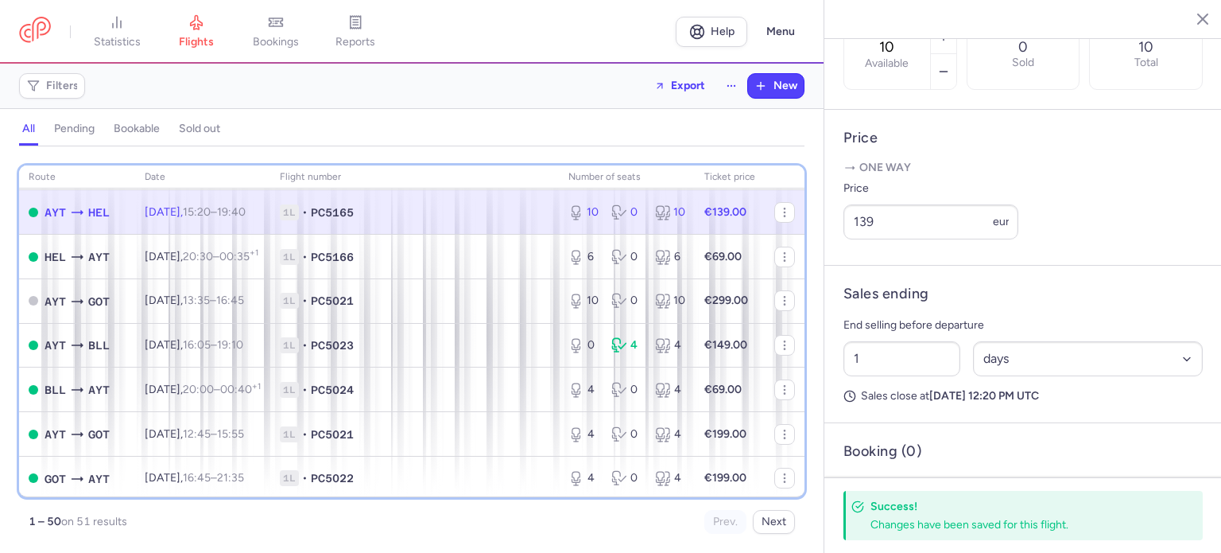
scroll to position [572, 0]
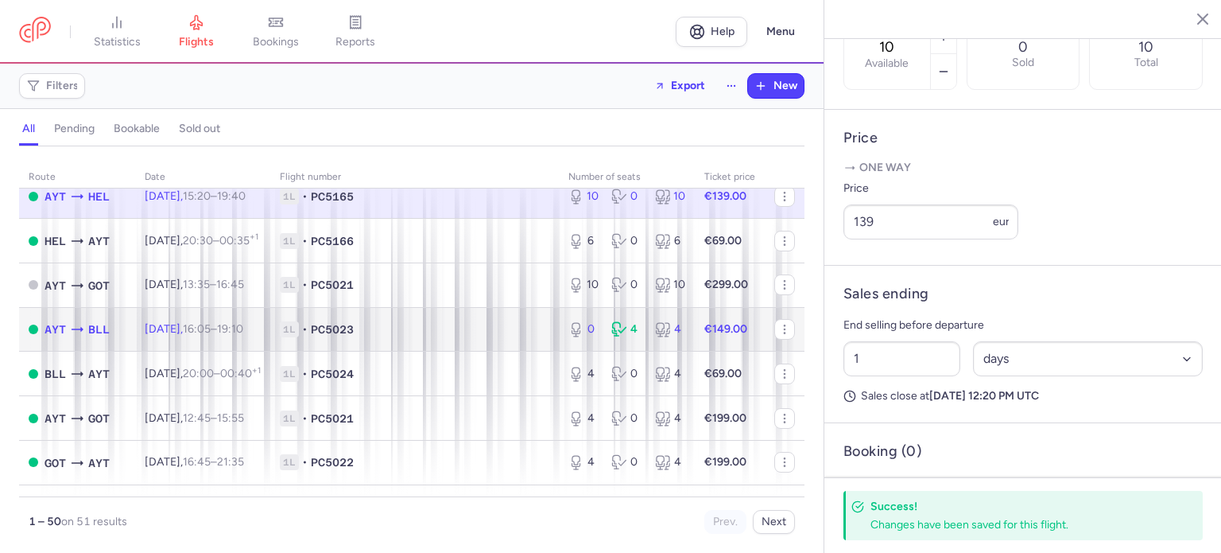
click at [706, 336] on strong "€149.00" at bounding box center [725, 329] width 43 height 14
click at [499, 337] on span "1L • PC5023" at bounding box center [415, 329] width 270 height 16
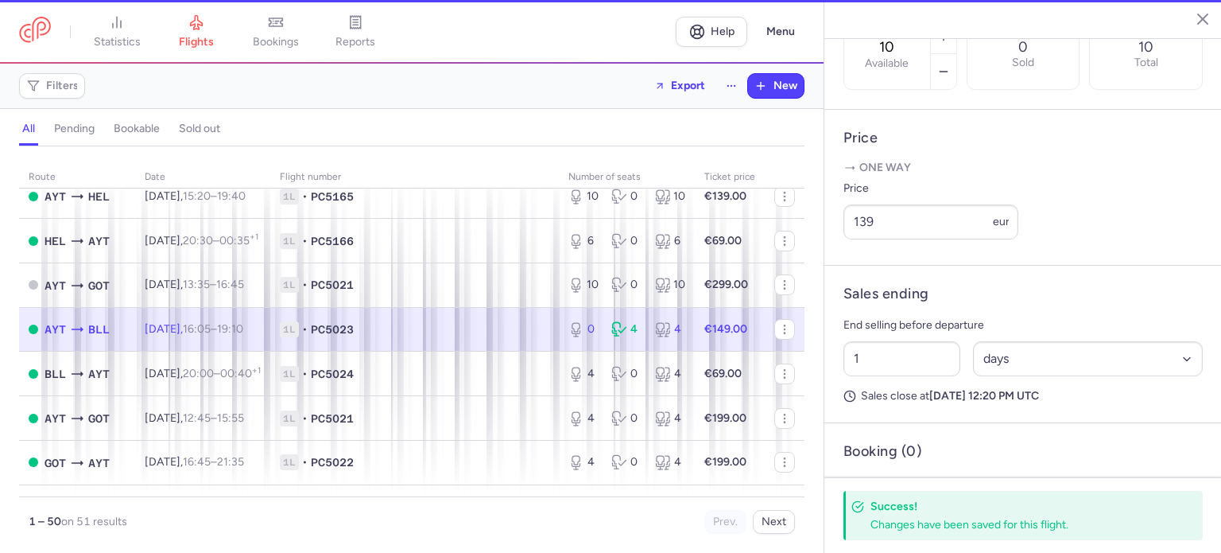
type input "0"
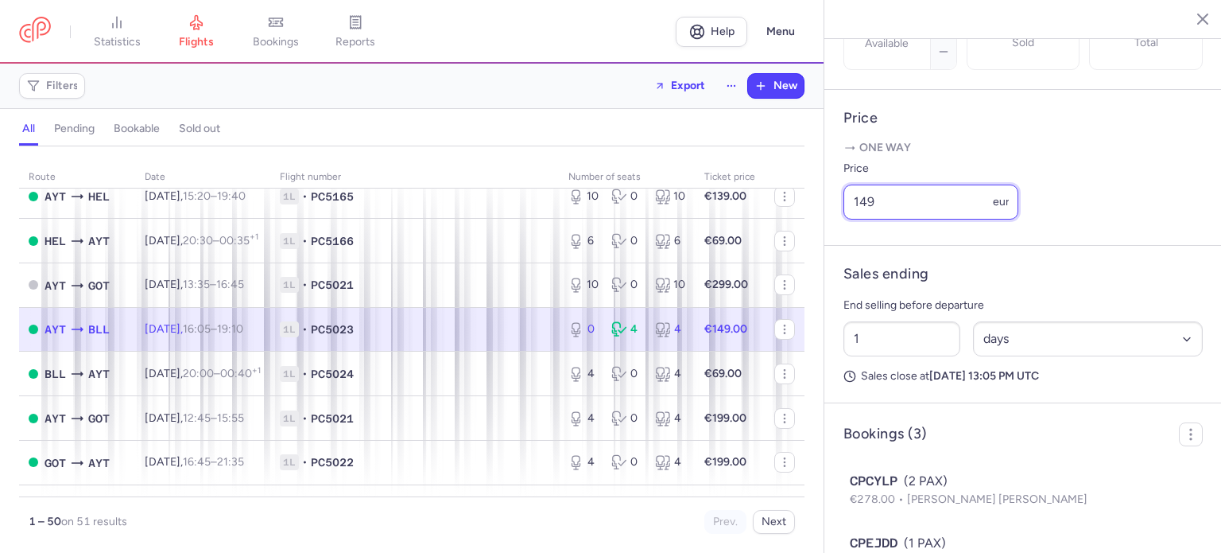
click at [865, 219] on input "149" at bounding box center [931, 201] width 175 height 35
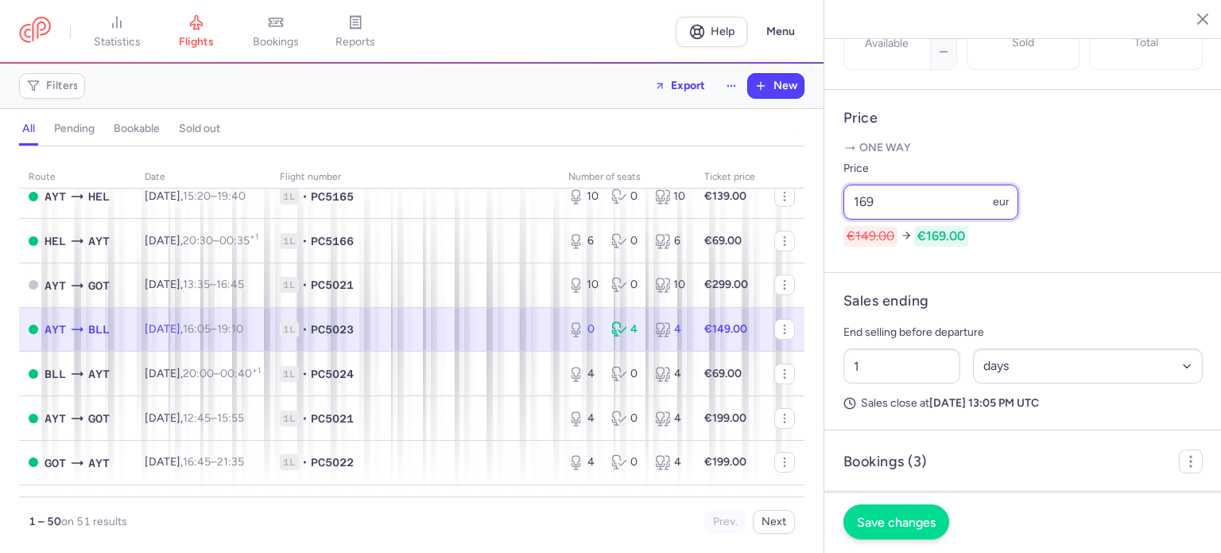
type input "169"
click at [885, 525] on span "Save changes" at bounding box center [896, 521] width 79 height 14
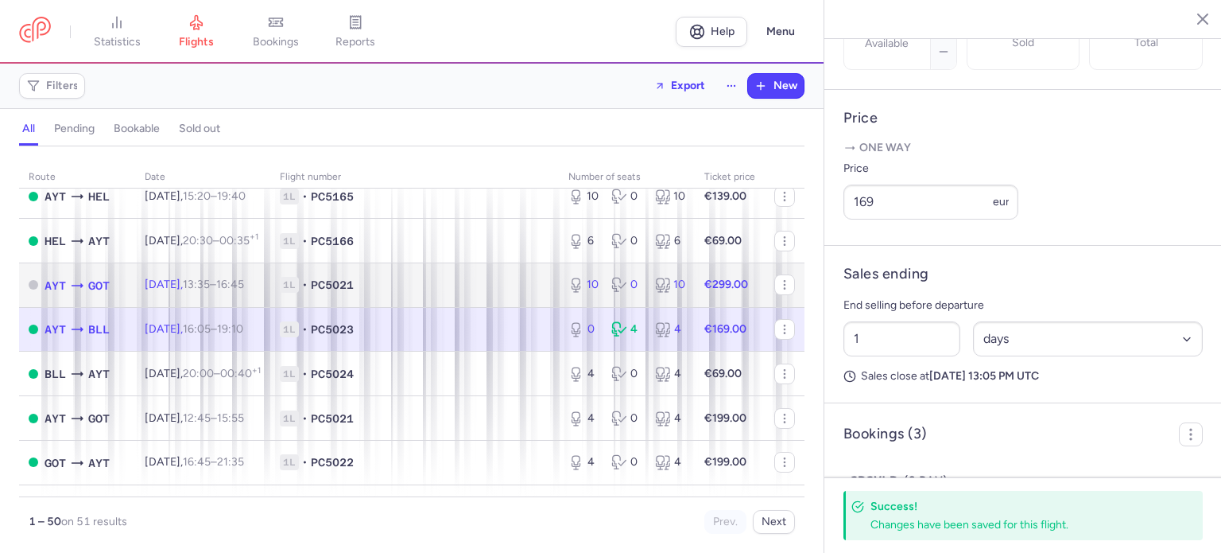
click at [452, 293] on span "1L • PC5021" at bounding box center [415, 285] width 270 height 16
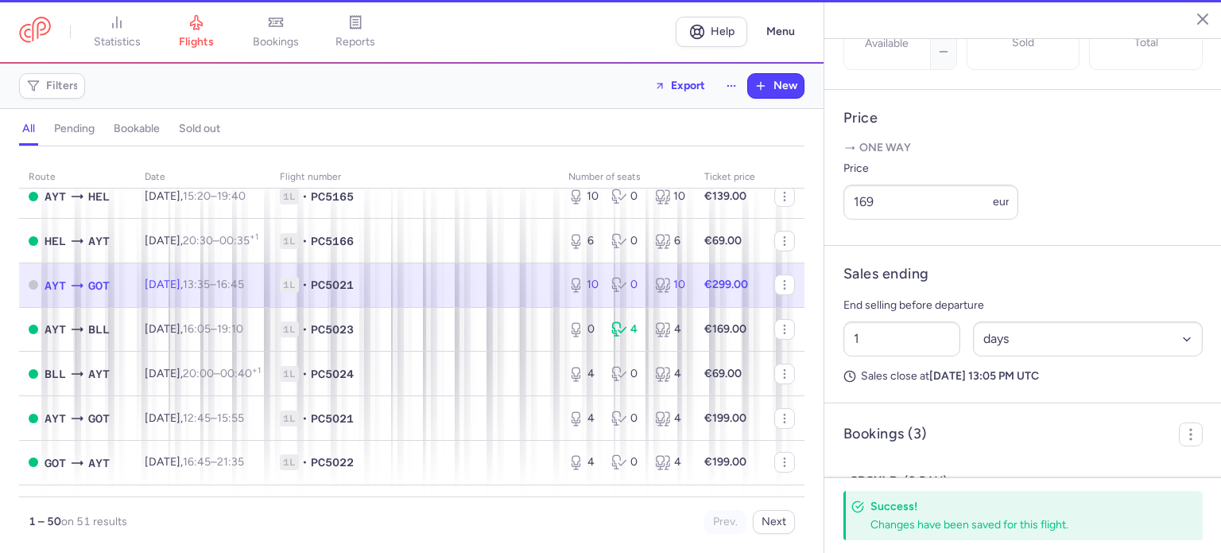
type input "10"
type input "2"
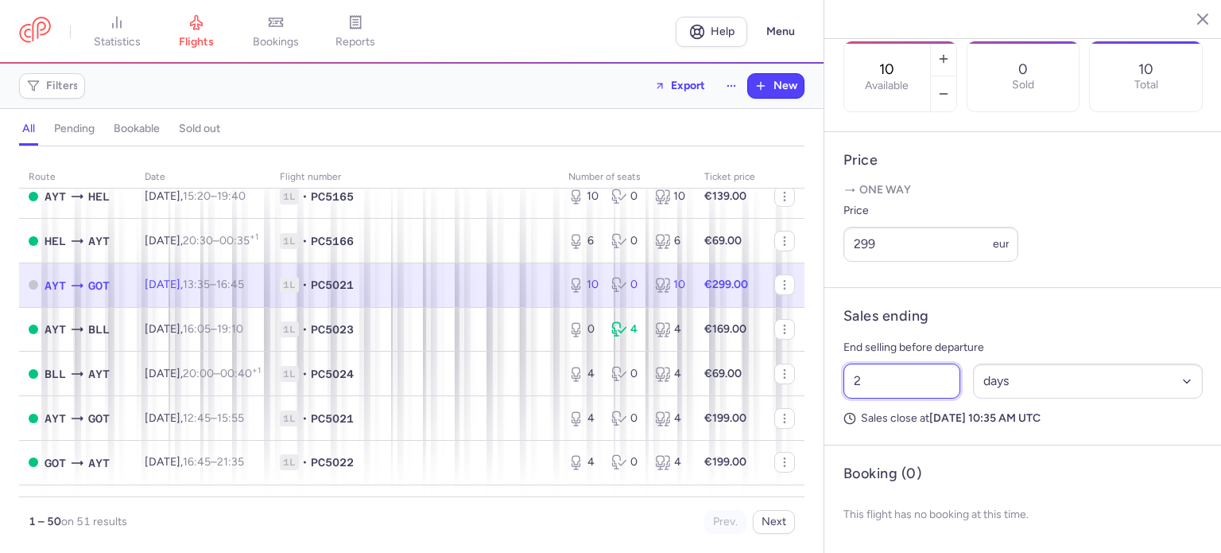
click at [879, 394] on input "2" at bounding box center [902, 380] width 117 height 35
type input "1"
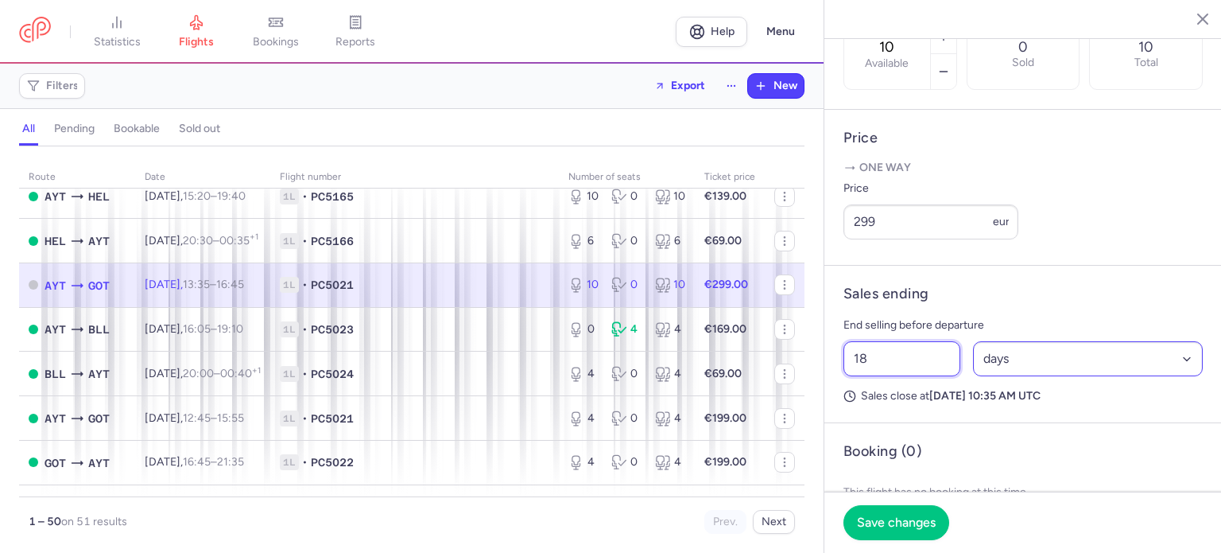
type input "18"
click at [1000, 376] on select "Select an option hours days" at bounding box center [1088, 358] width 231 height 35
select select "hours"
click at [973, 363] on select "Select an option hours days" at bounding box center [1088, 358] width 231 height 35
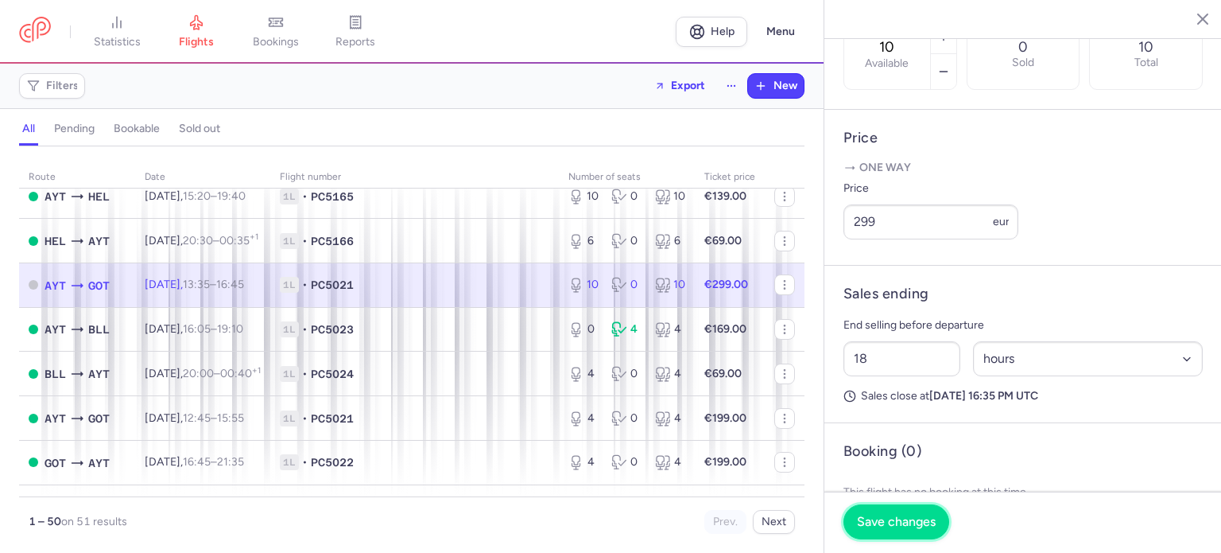
click at [879, 522] on span "Save changes" at bounding box center [896, 521] width 79 height 14
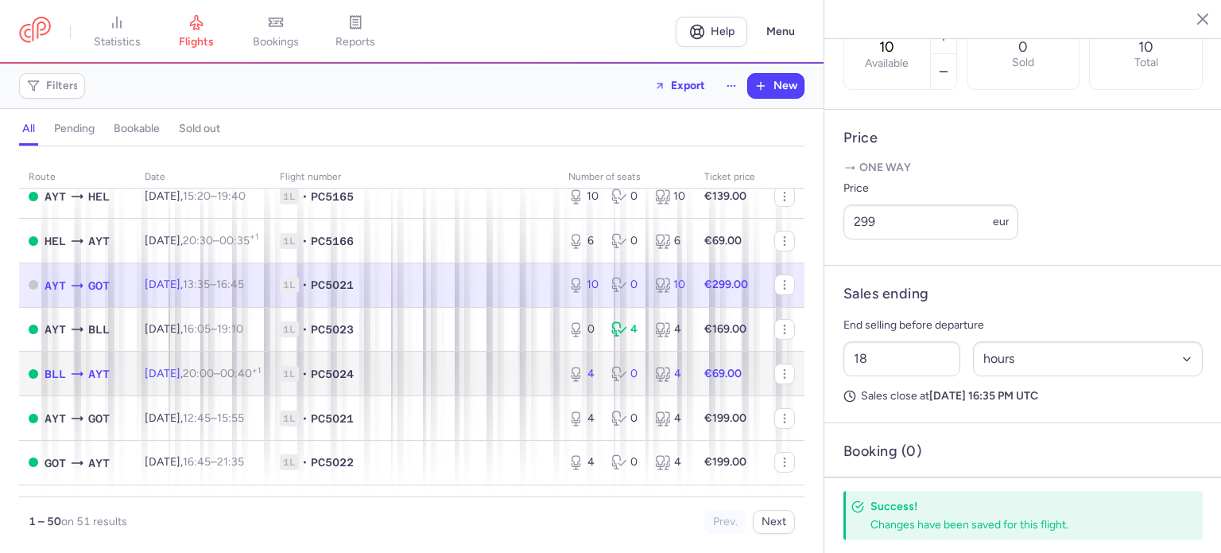
click at [706, 380] on strong "€69.00" at bounding box center [722, 374] width 37 height 14
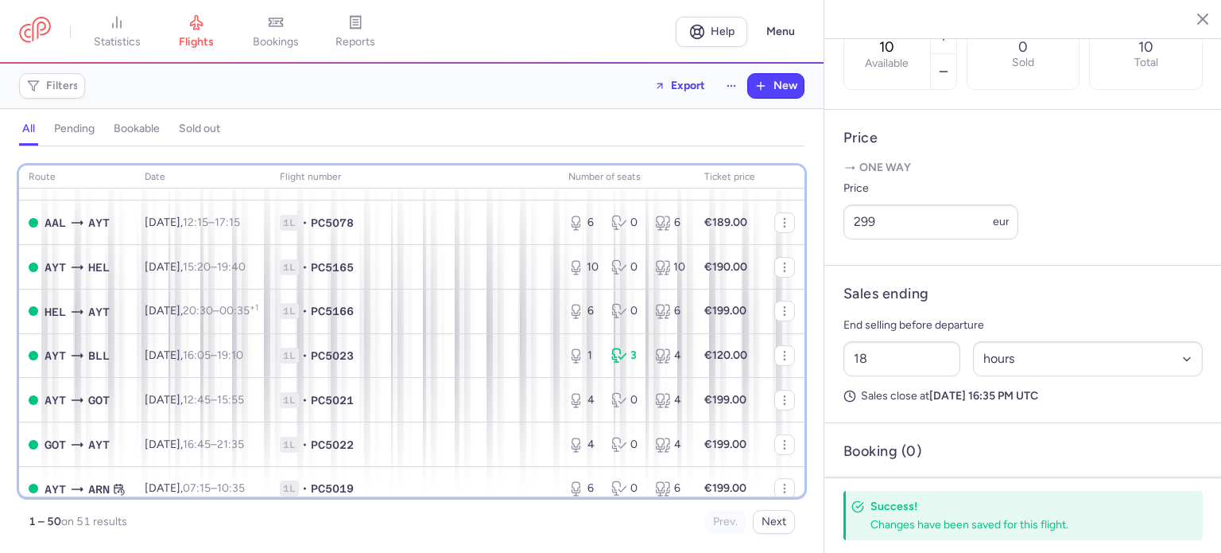
scroll to position [1081, 0]
